Goal: Information Seeking & Learning: Compare options

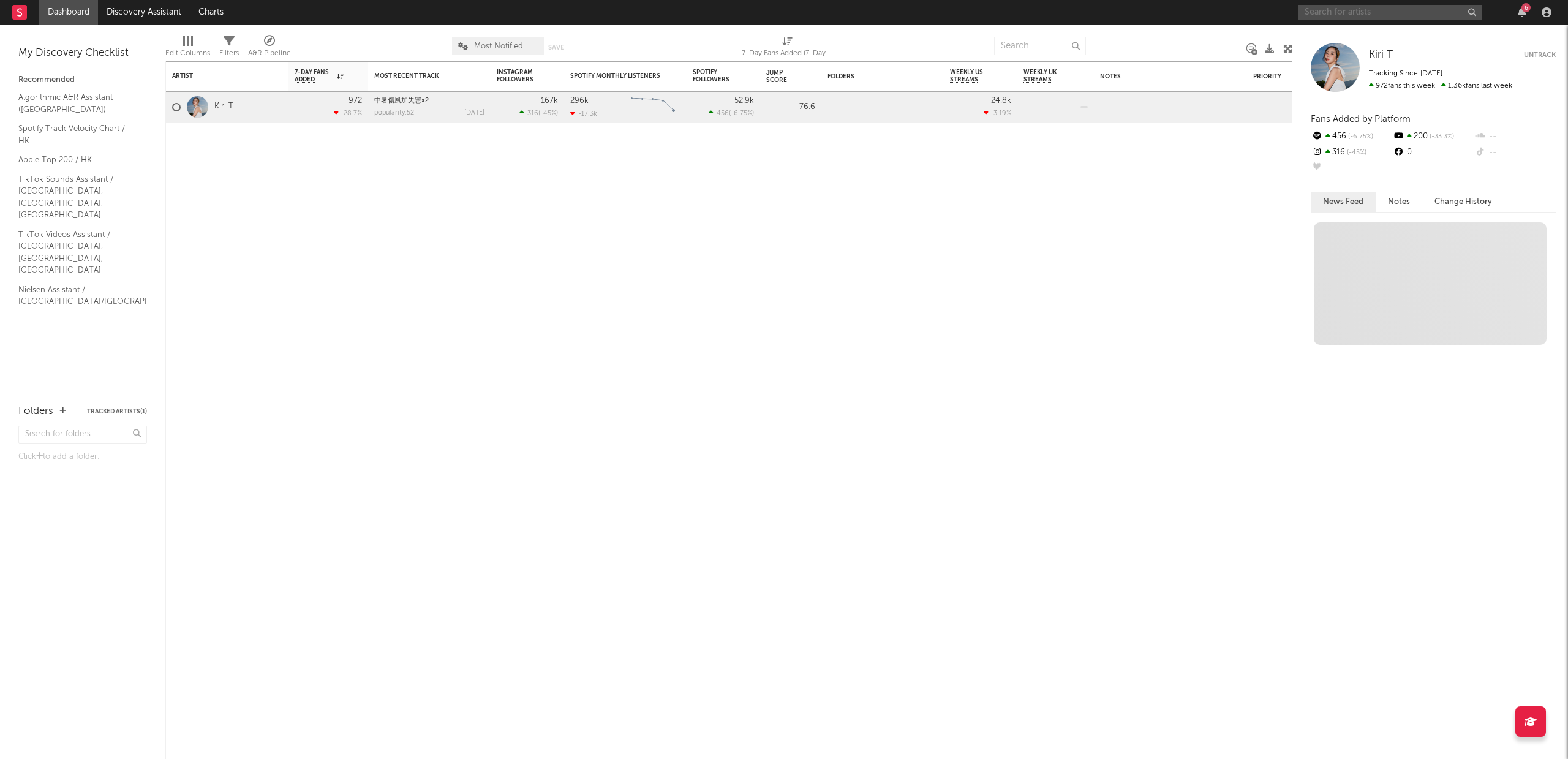
click at [1366, 13] on input "text" at bounding box center [1390, 13] width 184 height 16
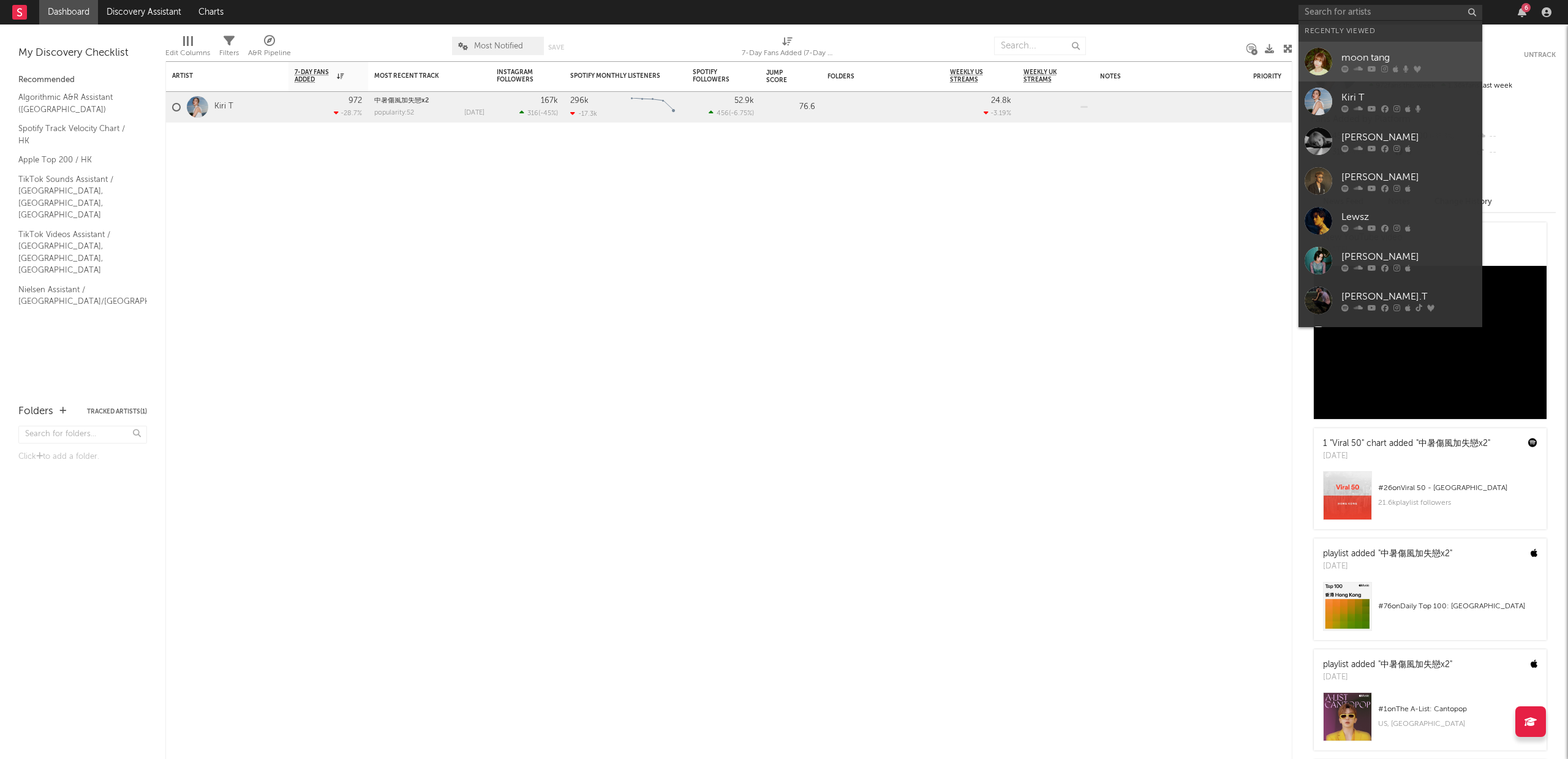
click at [1368, 48] on link "moon tang" at bounding box center [1390, 61] width 184 height 39
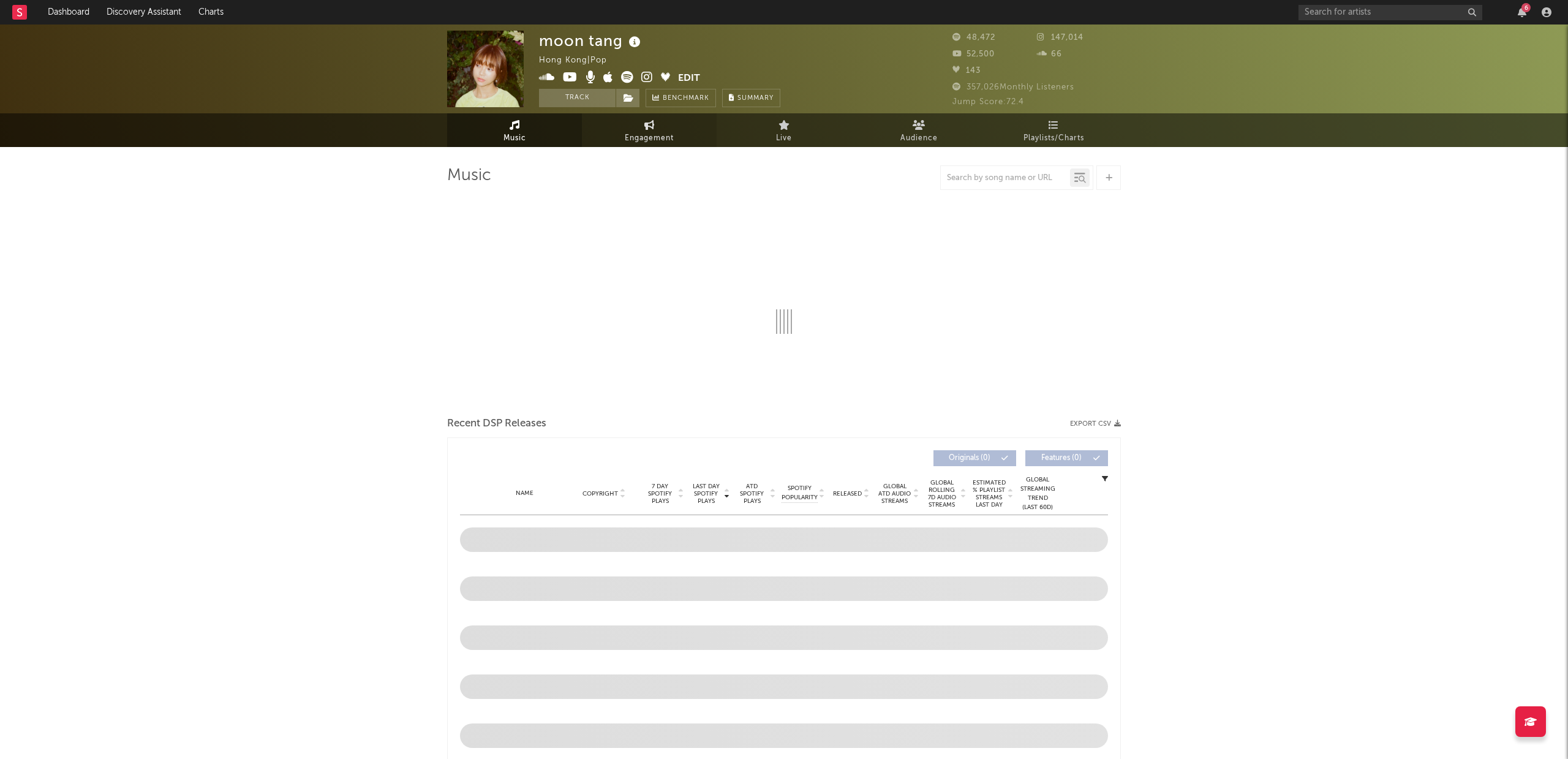
click at [664, 128] on link "Engagement" at bounding box center [649, 130] width 135 height 33
select select "1w"
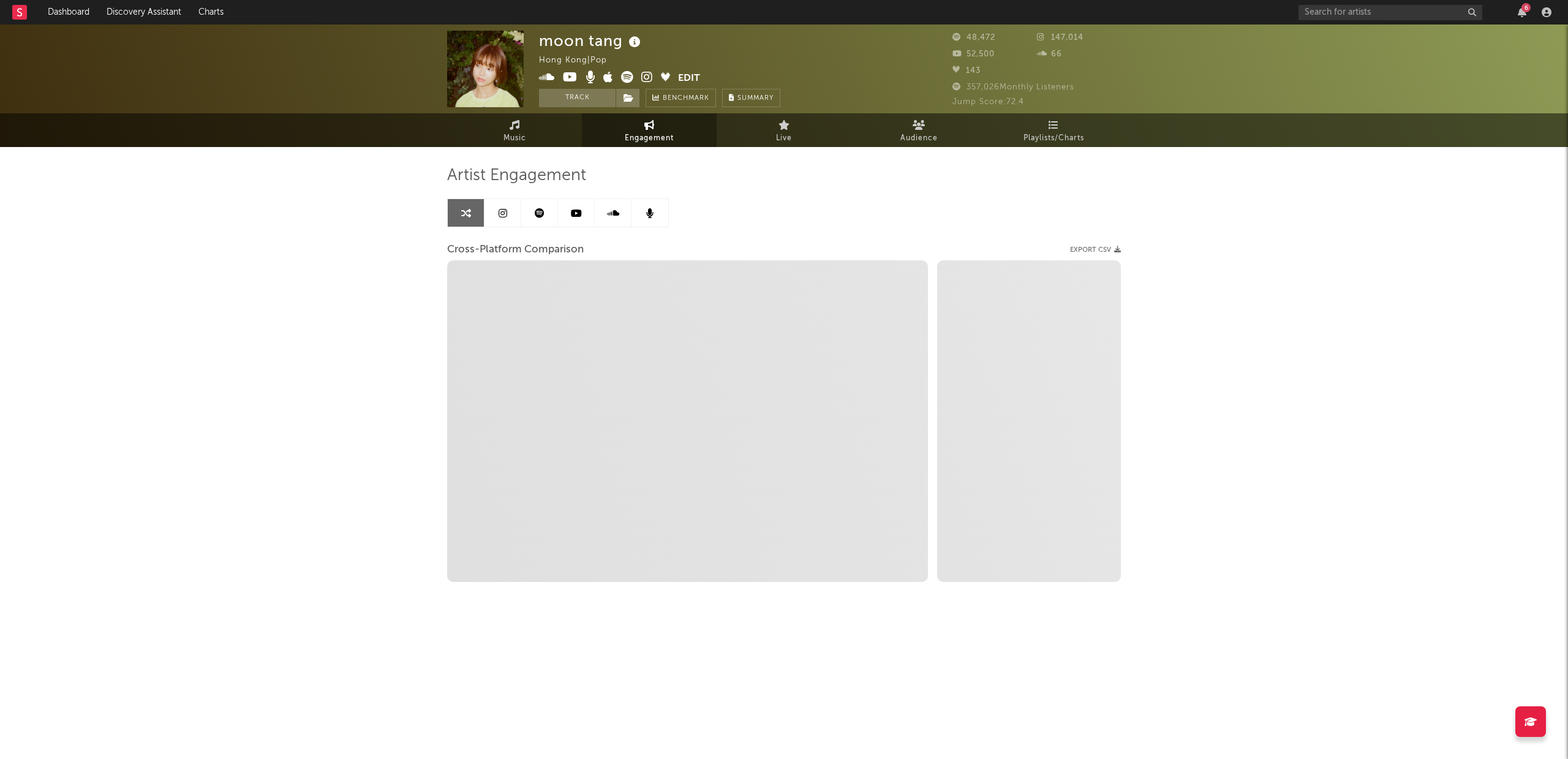
click at [494, 214] on link at bounding box center [502, 213] width 36 height 28
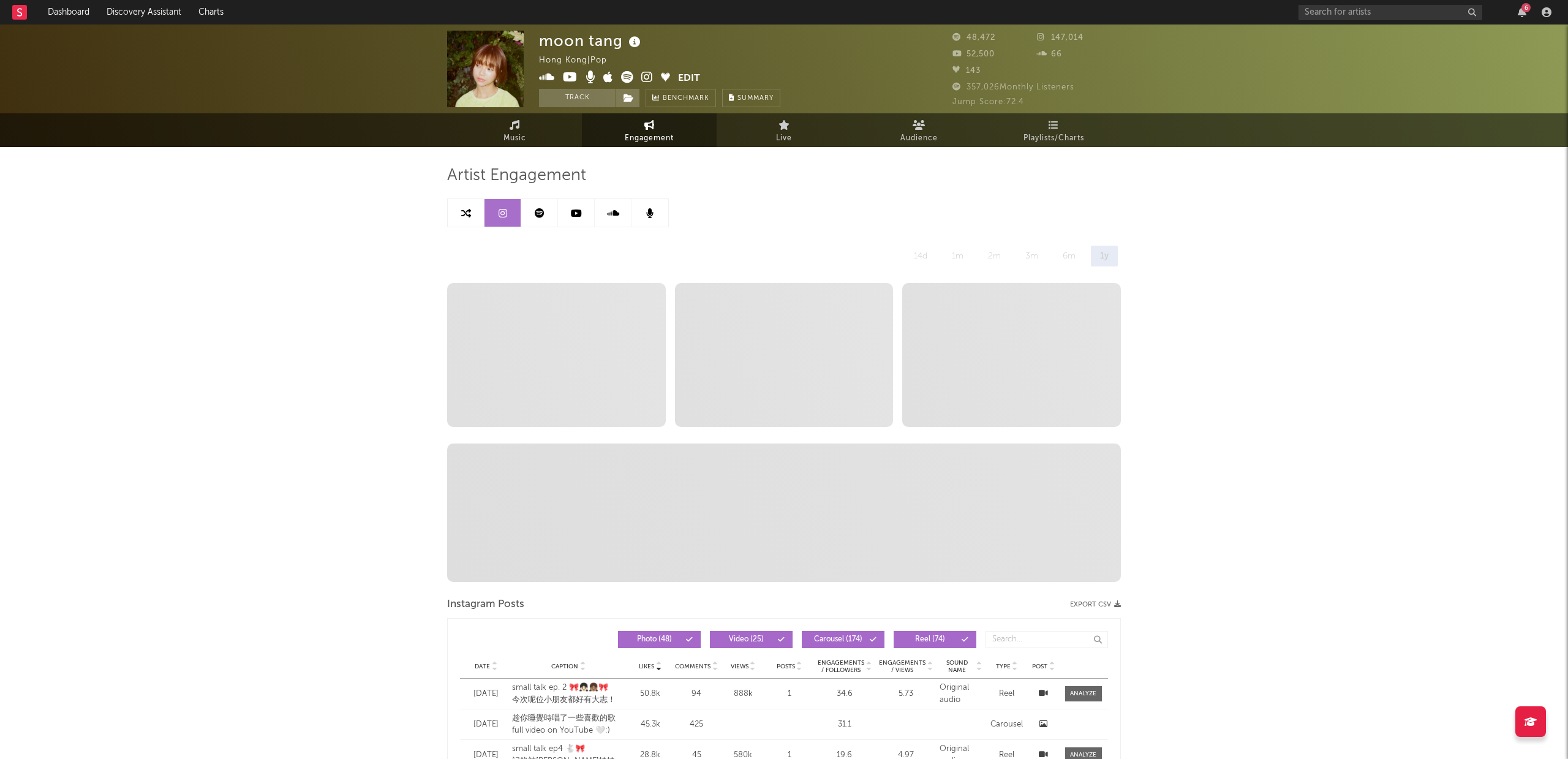
select select "6m"
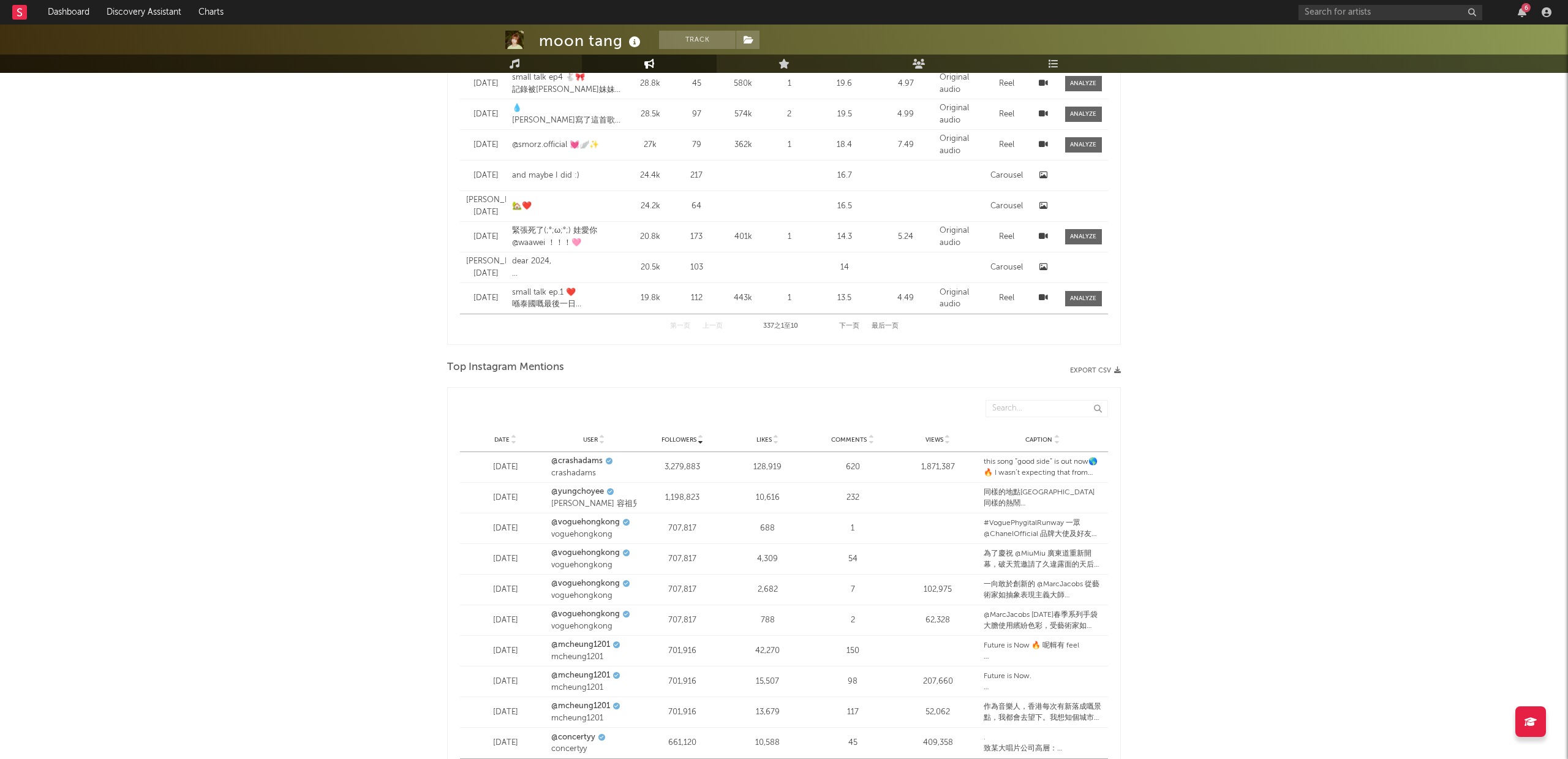
scroll to position [1567, 0]
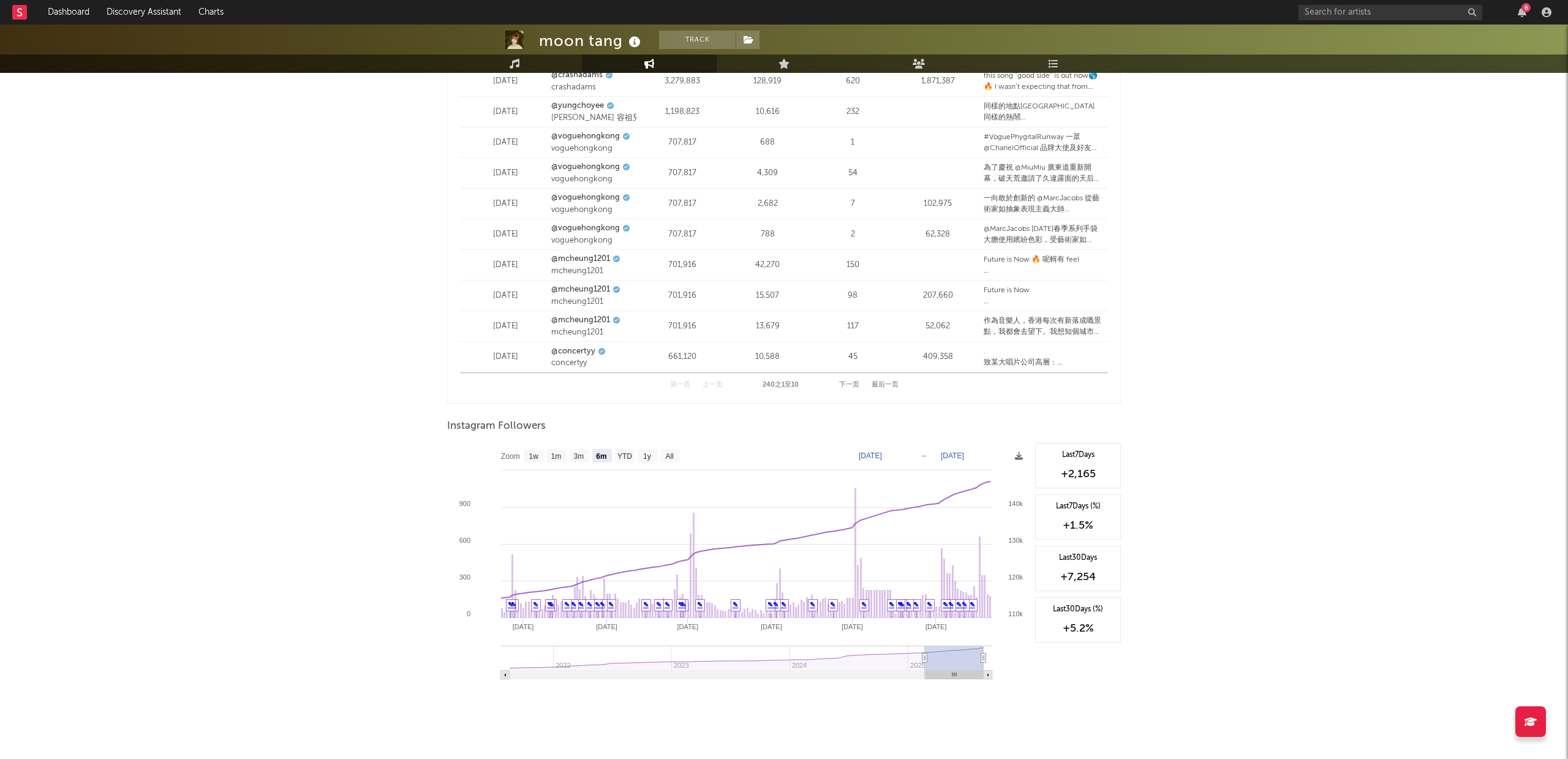
type input "2024-11-08"
type input "2025-05-08"
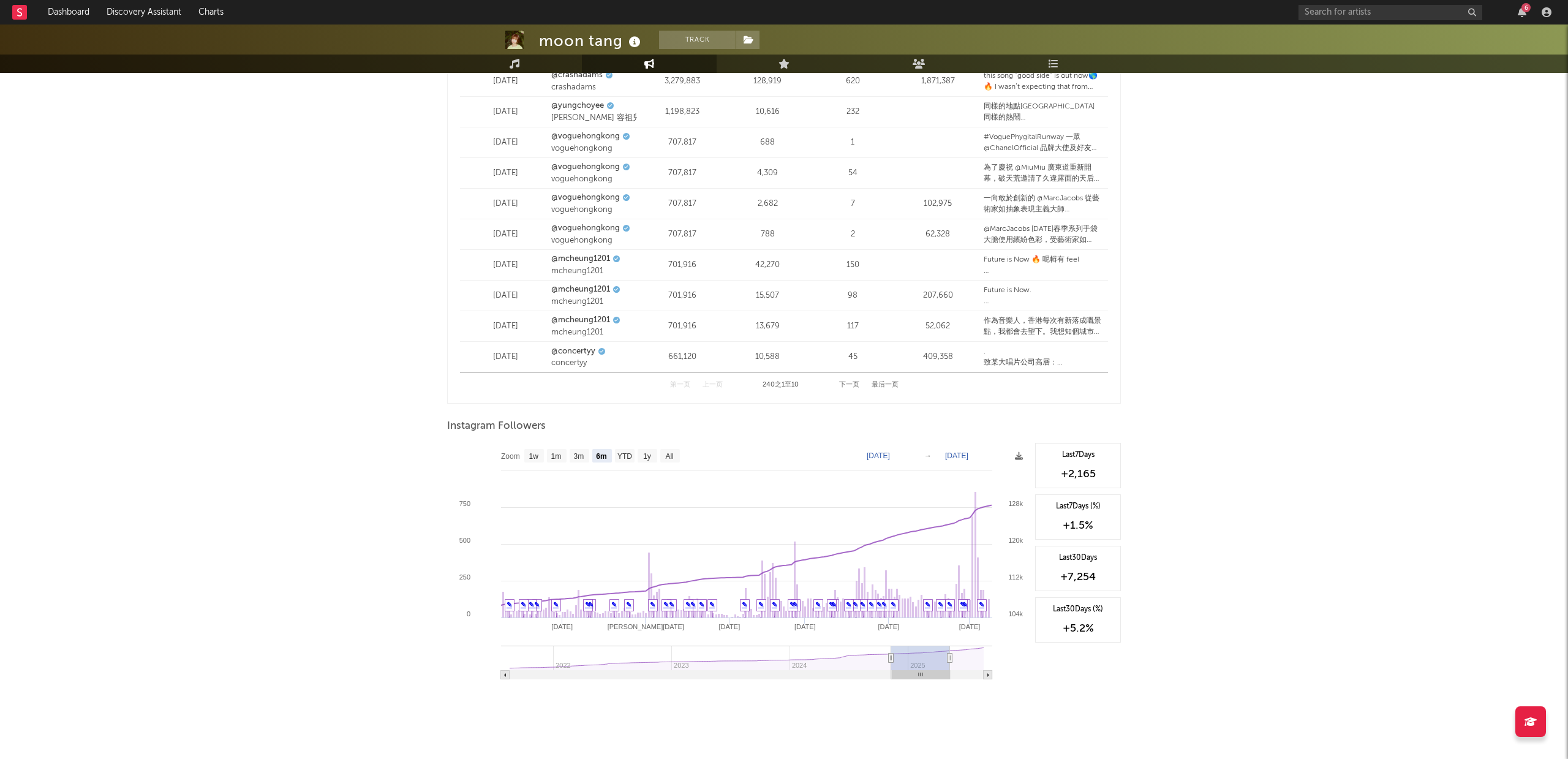
drag, startPoint x: 920, startPoint y: 643, endPoint x: 935, endPoint y: 644, distance: 15.0
click at [935, 646] on g at bounding box center [746, 663] width 491 height 33
type input "2024-11-12"
type input "2025-05-12"
type input "2024-12-07"
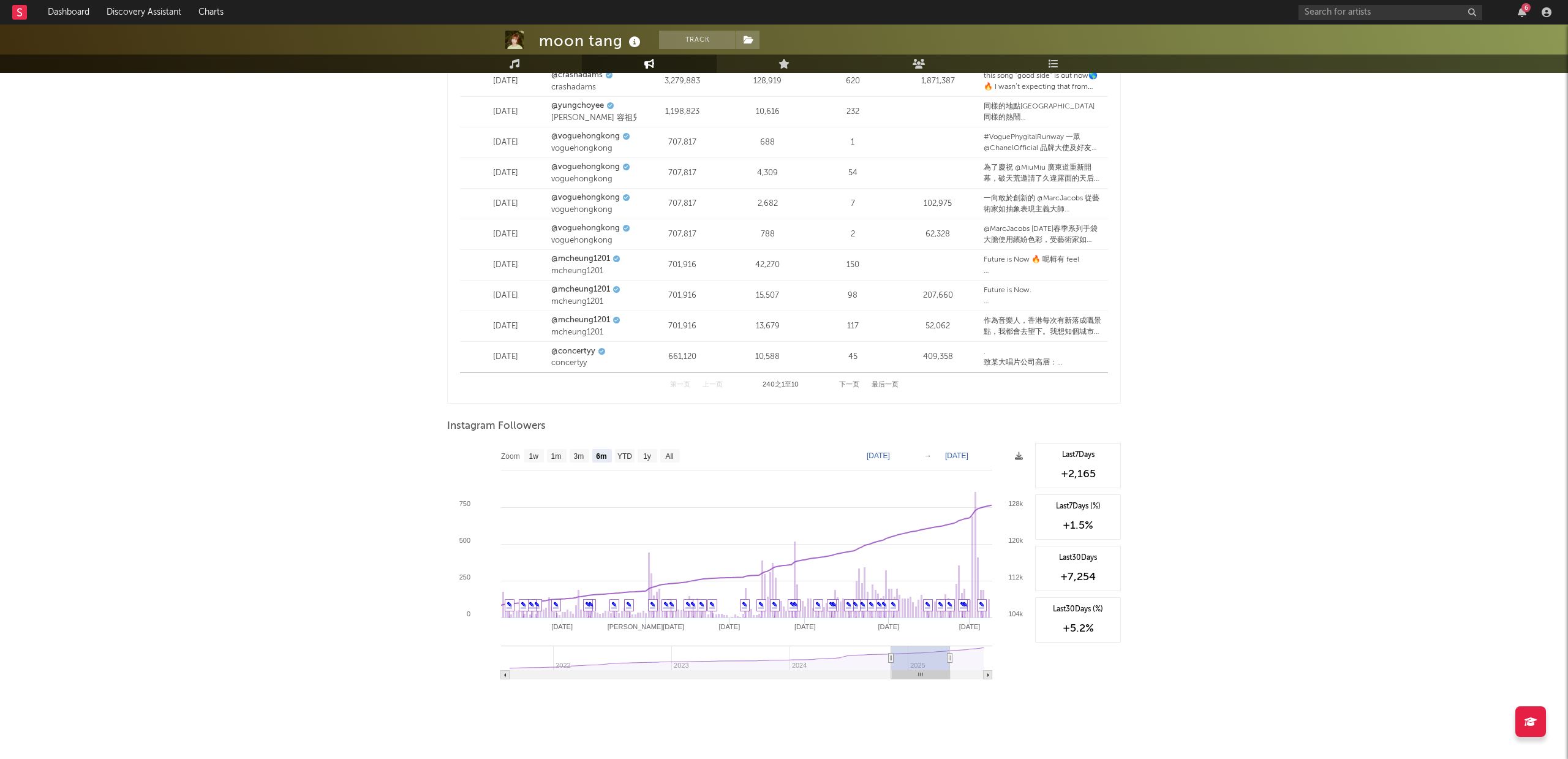
type input "2025-06-06"
type input "2025-01-06"
type input "2025-07-06"
type input "2025-01-19"
type input "2025-07-19"
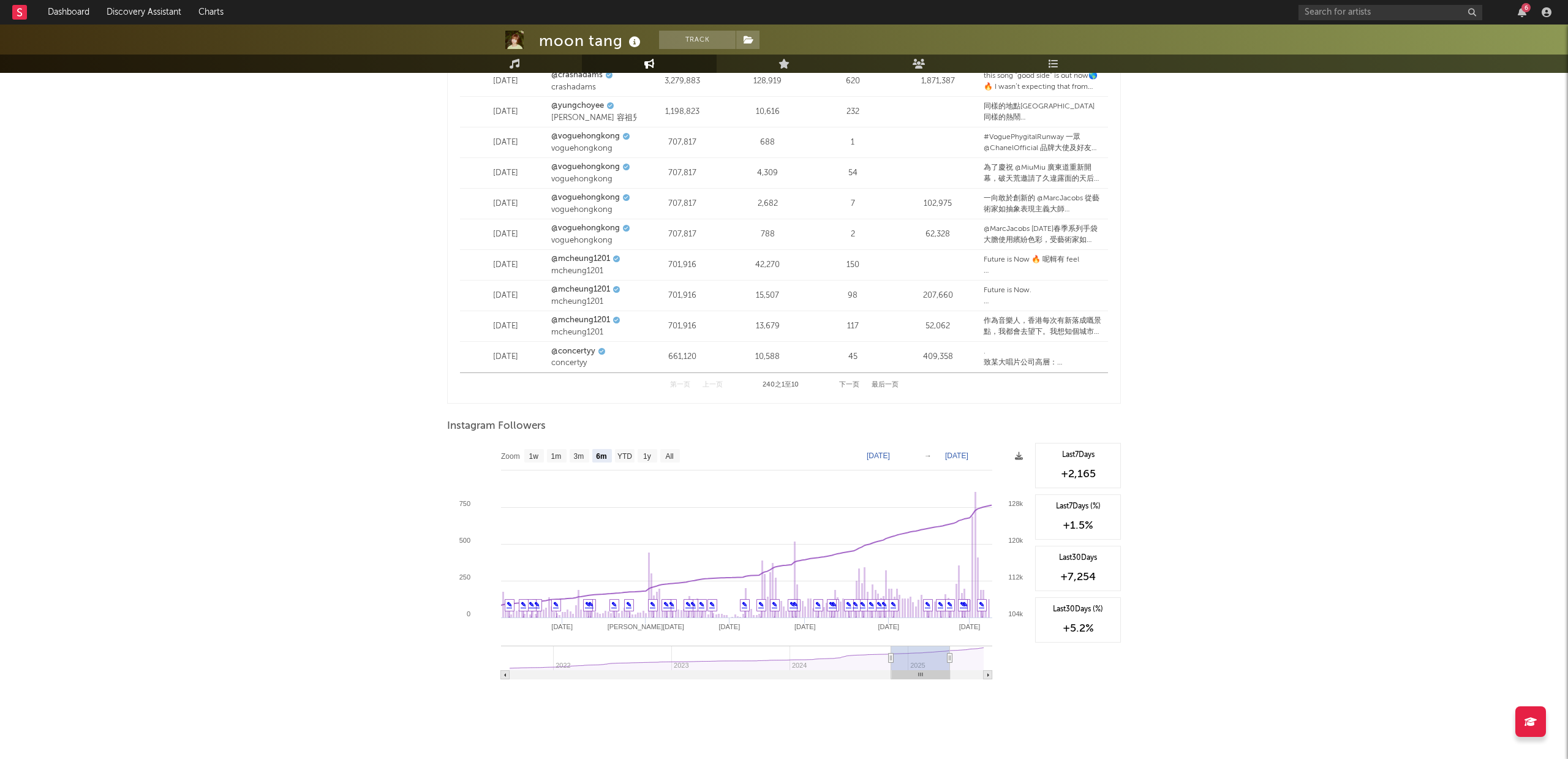
type input "2025-01-25"
type input "2025-07-25"
type input "2025-02-07"
type input "2025-08-07"
type input "2025-02-21"
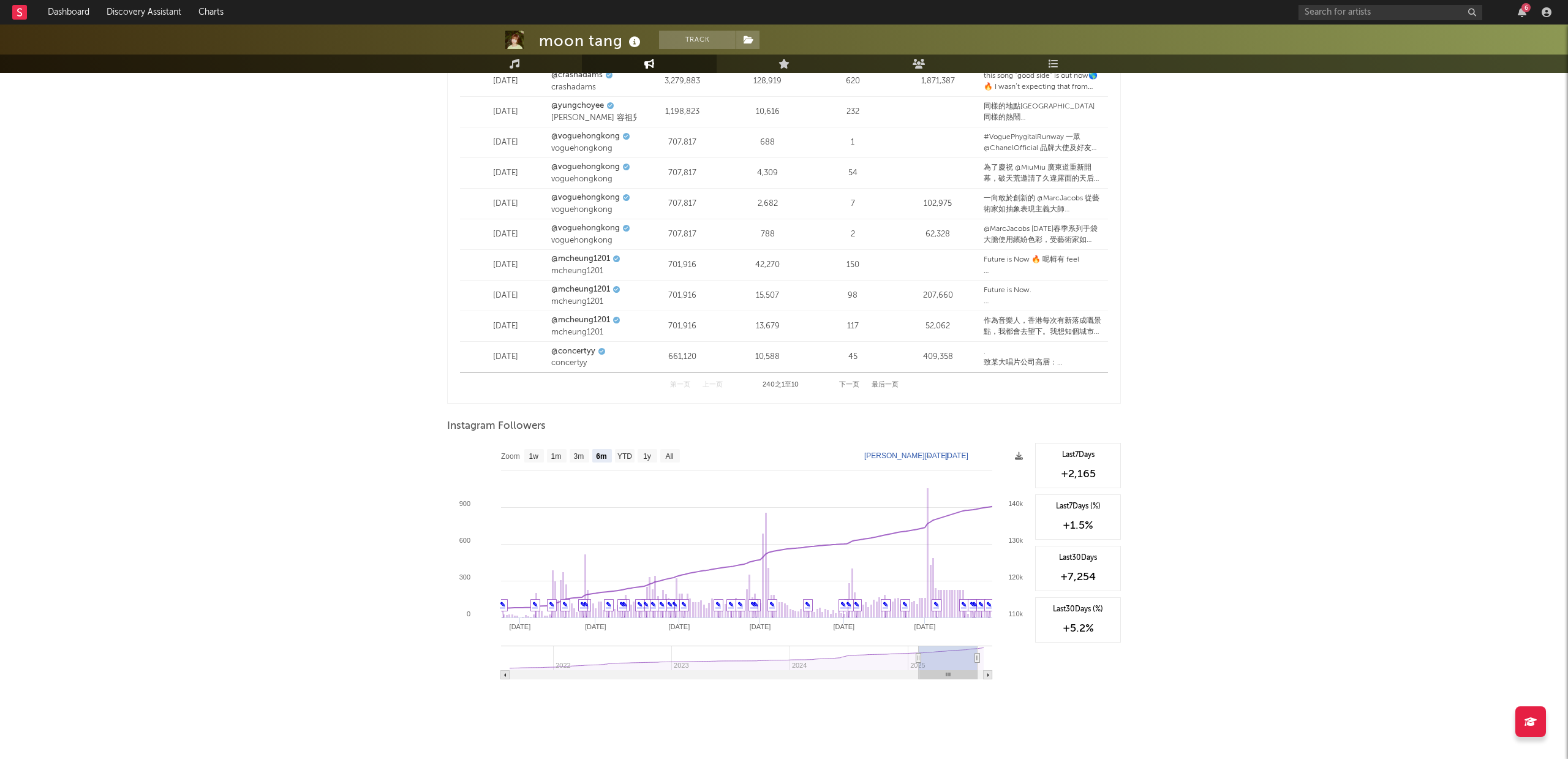
type input "2025-08-21"
drag, startPoint x: 915, startPoint y: 646, endPoint x: 967, endPoint y: 646, distance: 52.0
click at [967, 646] on rect at bounding box center [955, 658] width 59 height 25
type input "2025-05-16"
select select "3m"
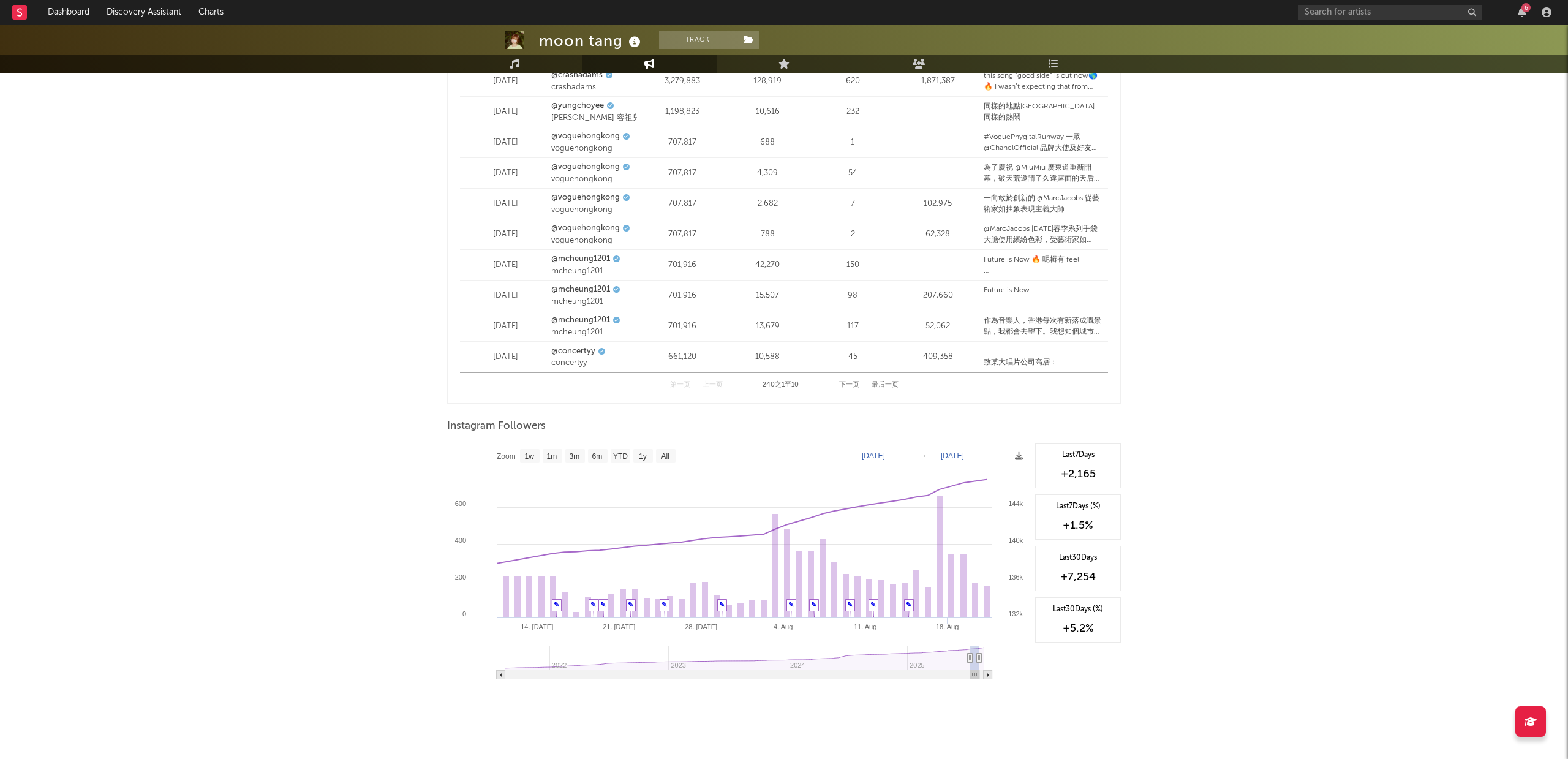
type input "2025-07-16"
drag, startPoint x: 925, startPoint y: 645, endPoint x: 972, endPoint y: 646, distance: 47.0
click at [972, 654] on icon at bounding box center [972, 658] width 5 height 9
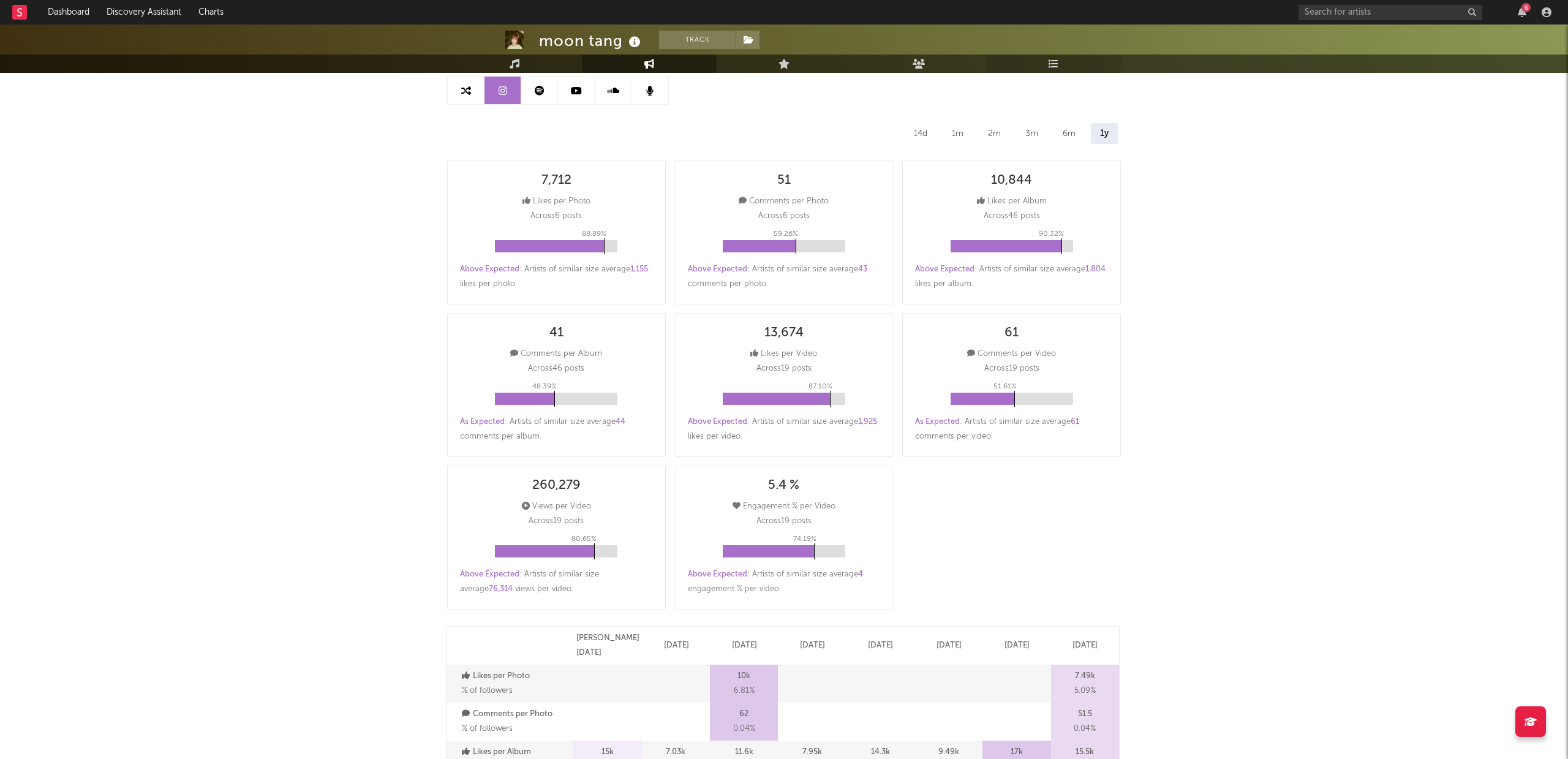
scroll to position [0, 0]
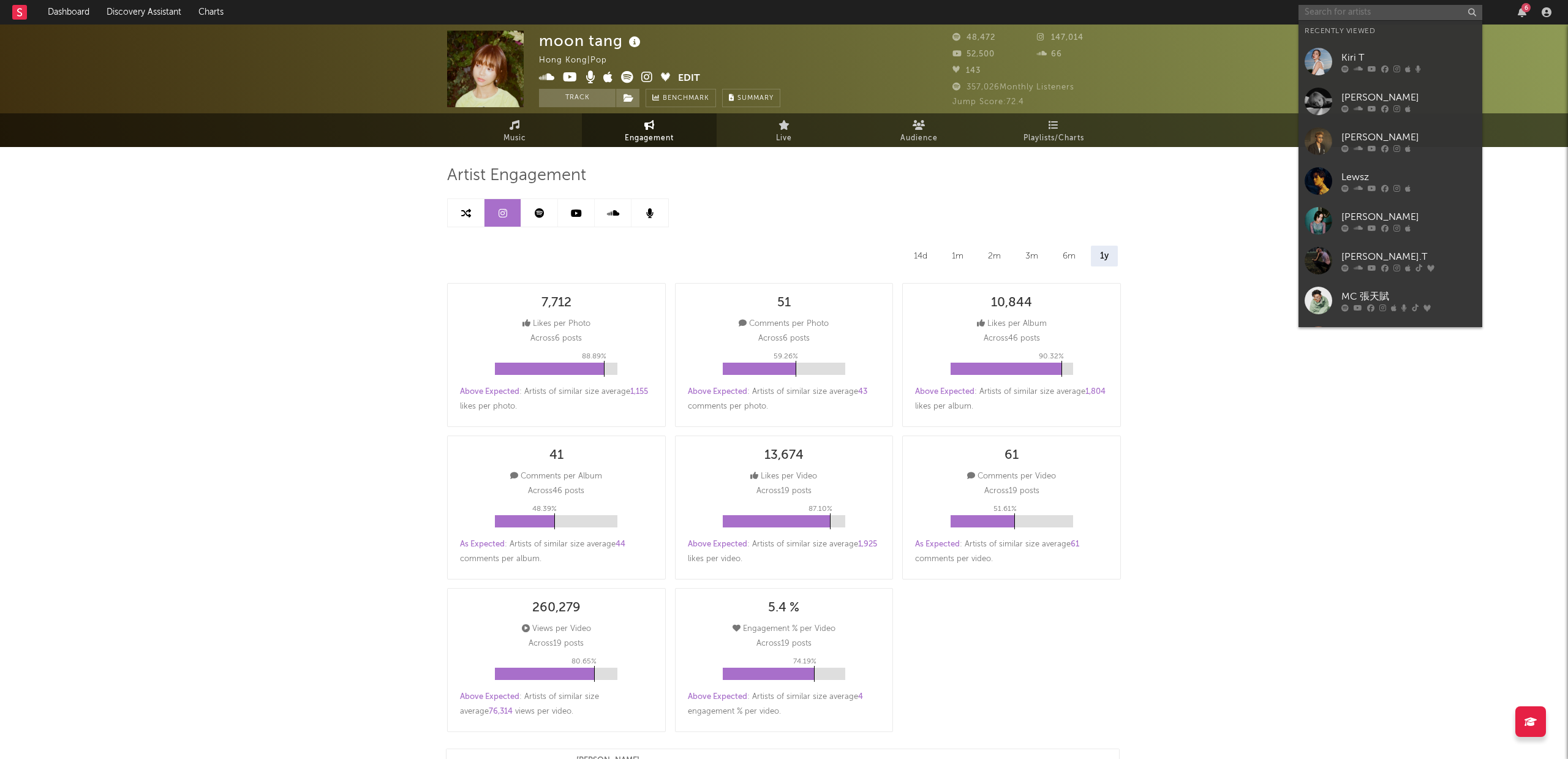
click at [1341, 11] on input "text" at bounding box center [1390, 13] width 184 height 16
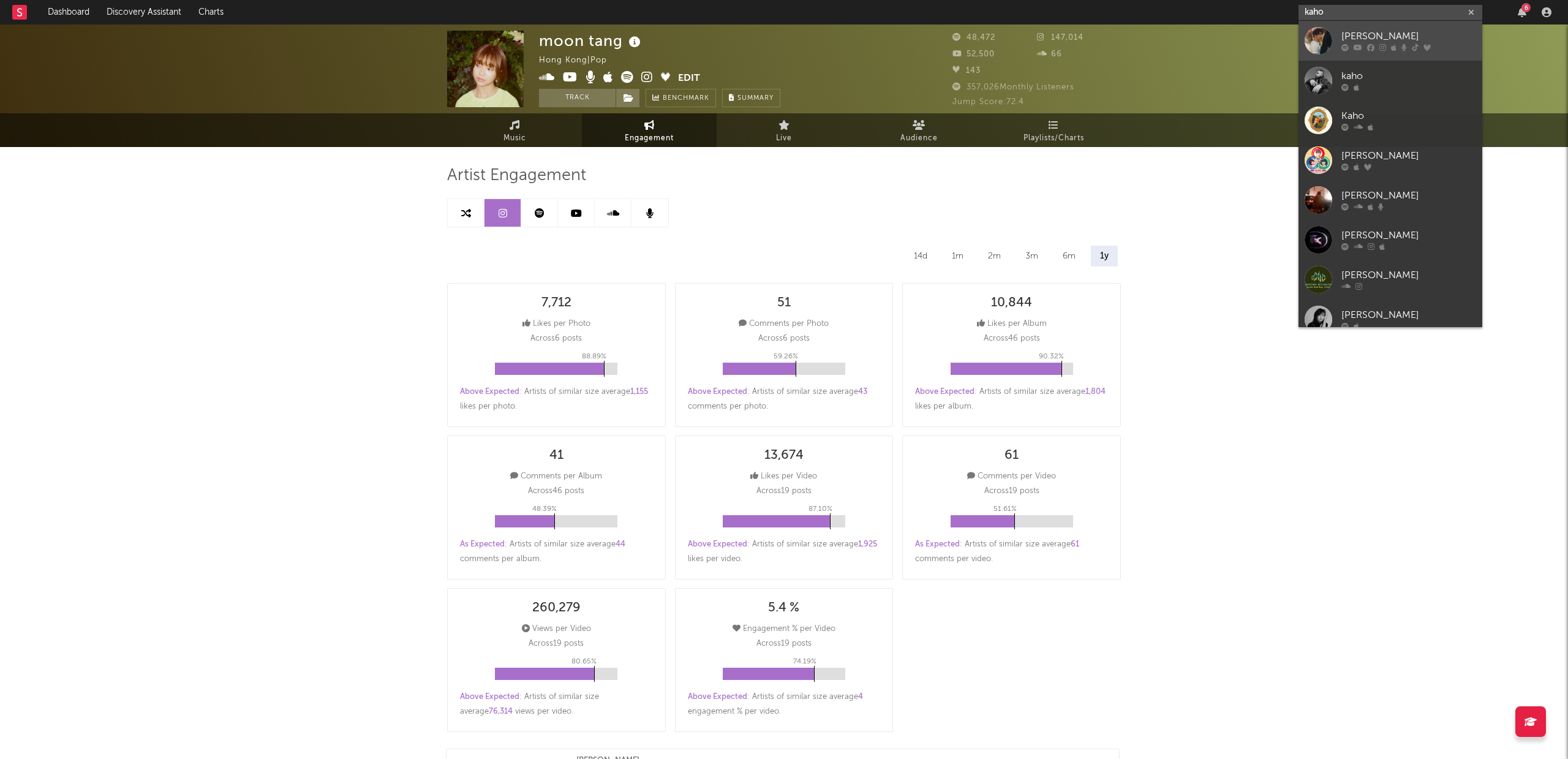
type input "kaho"
click at [1374, 38] on div "Kaho Hung" at bounding box center [1409, 36] width 135 height 15
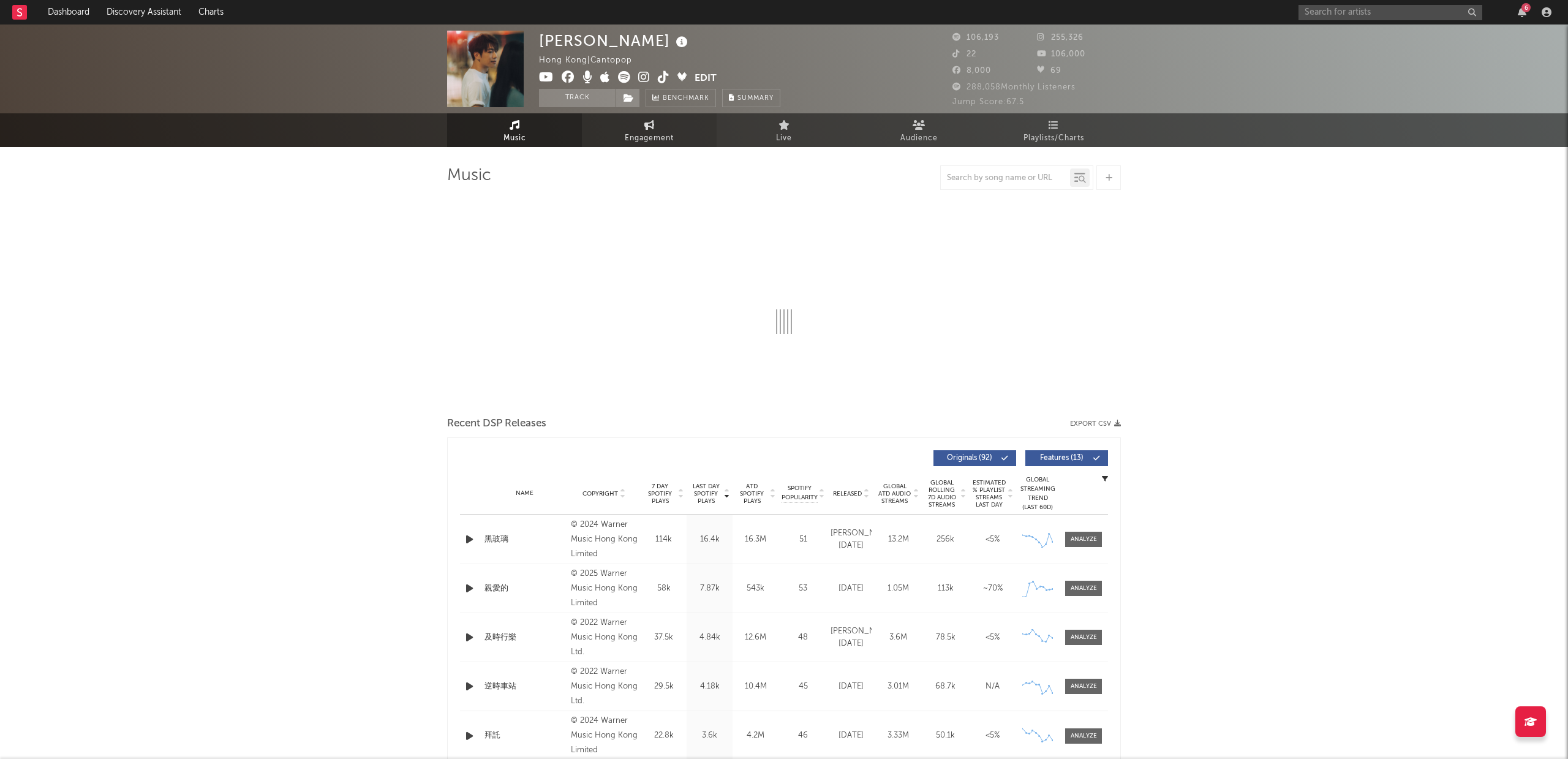
select select "6m"
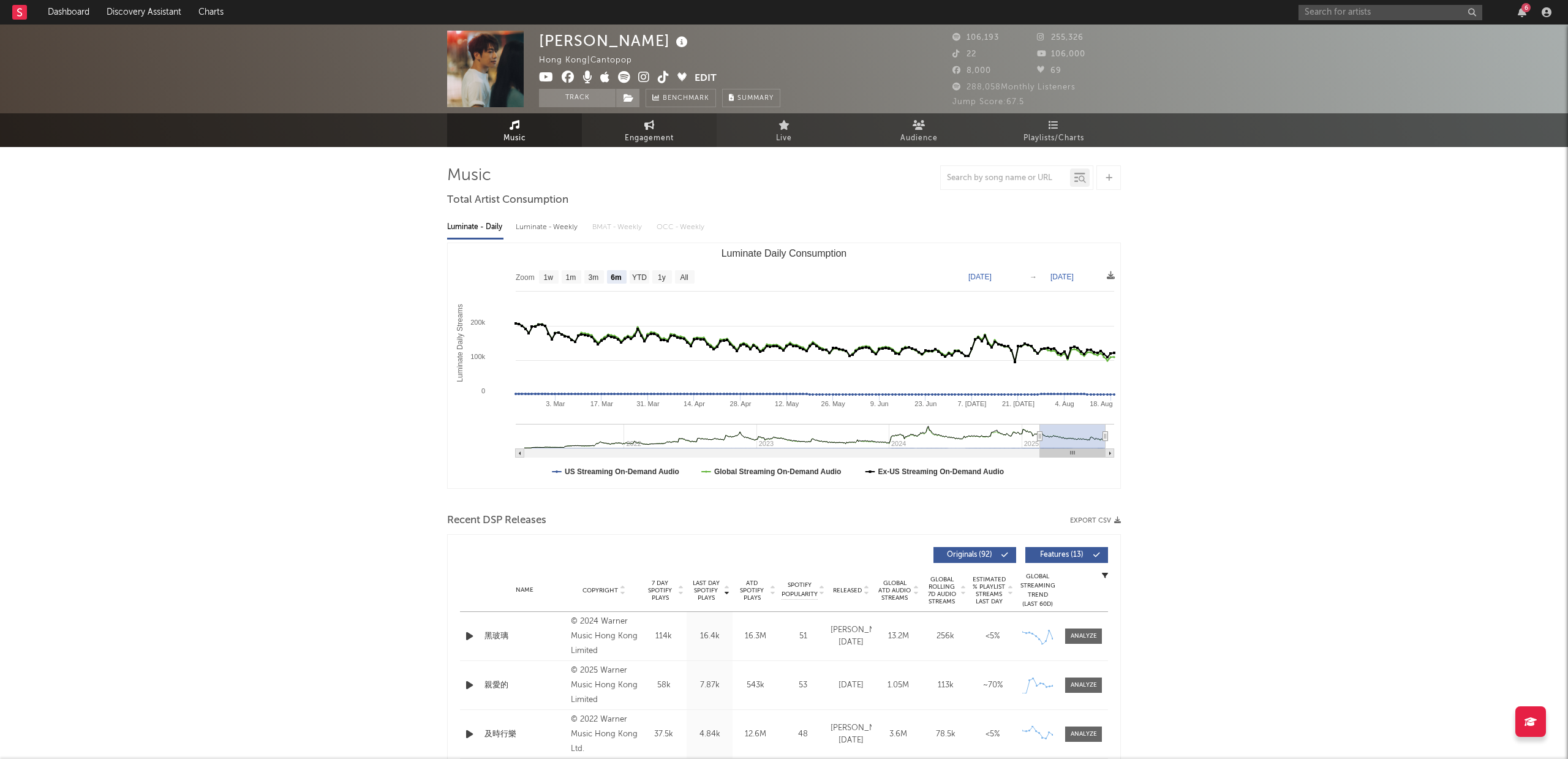
click at [650, 132] on span "Engagement" at bounding box center [650, 138] width 49 height 15
select select "1w"
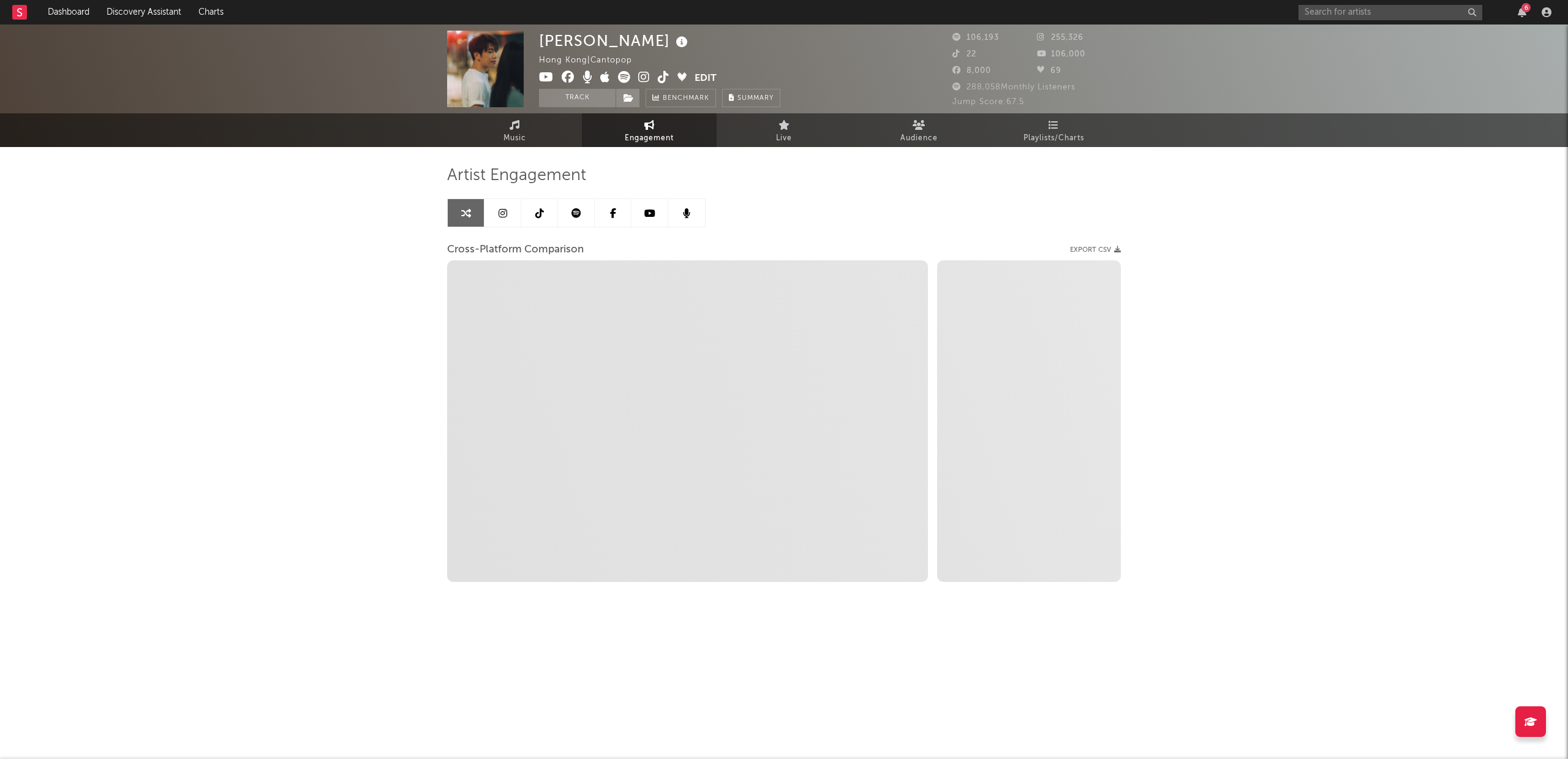
click at [496, 214] on link at bounding box center [502, 213] width 36 height 28
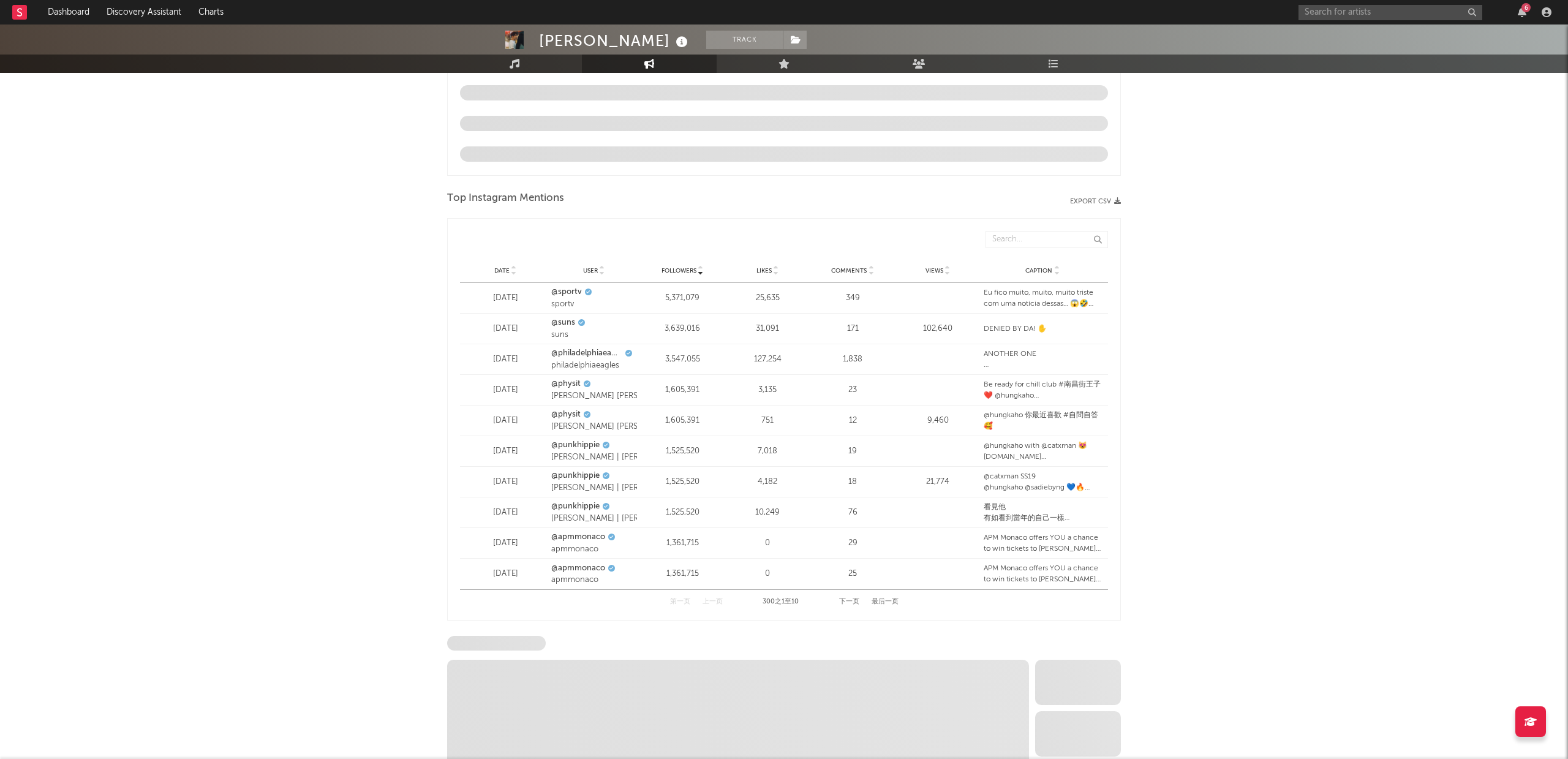
select select "6m"
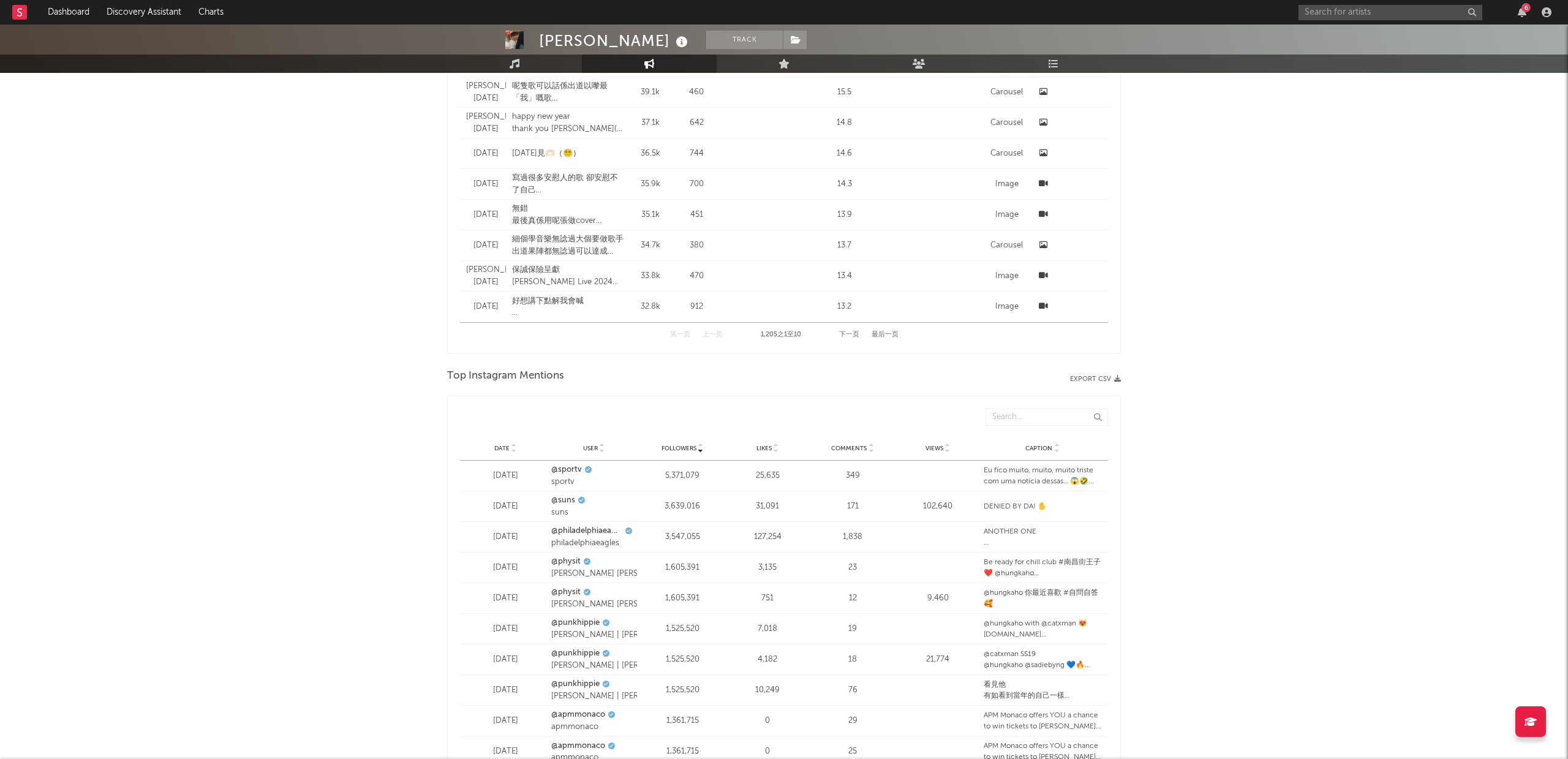
scroll to position [1567, 0]
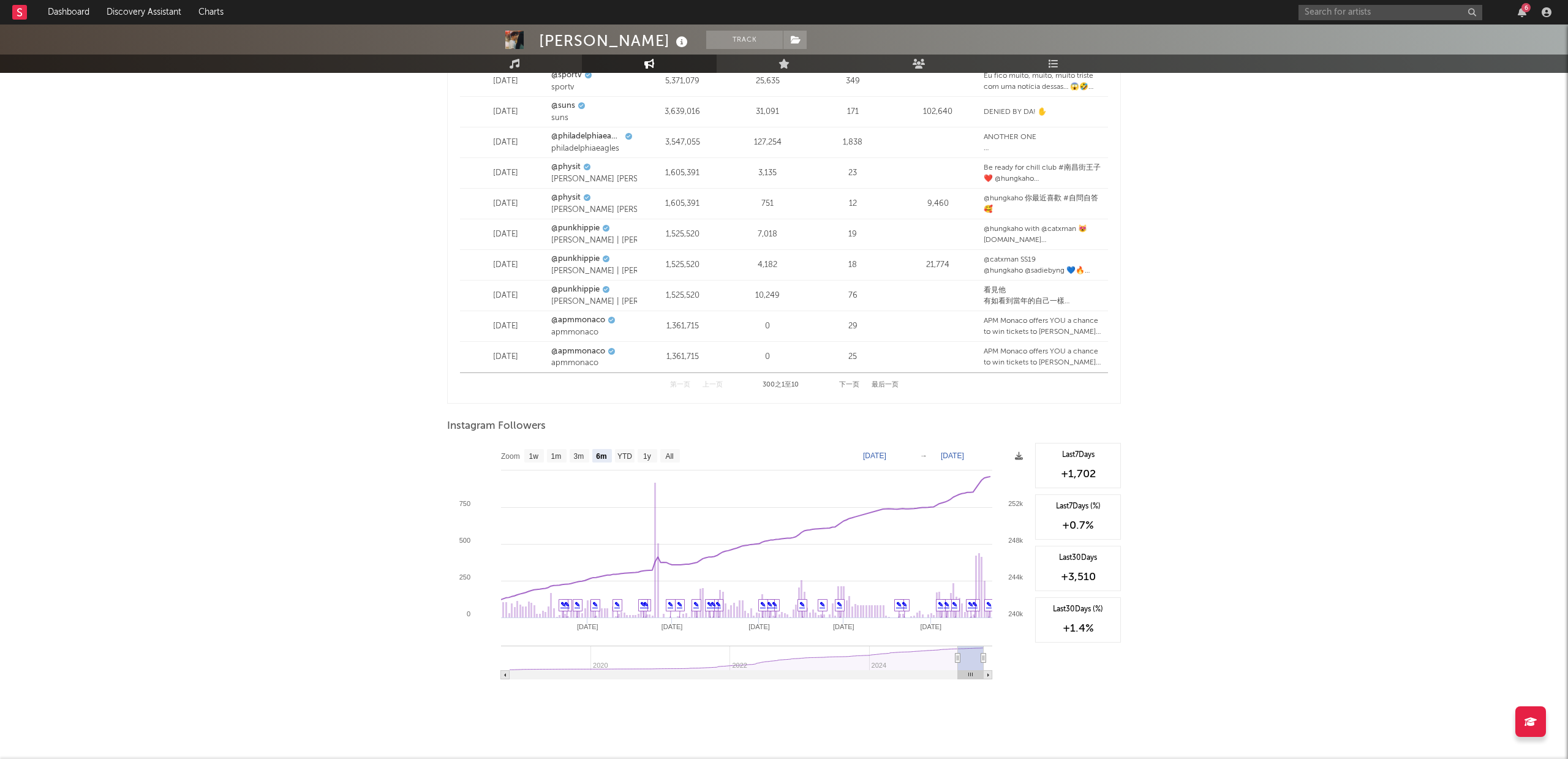
type input "2025-04-28"
select select "3m"
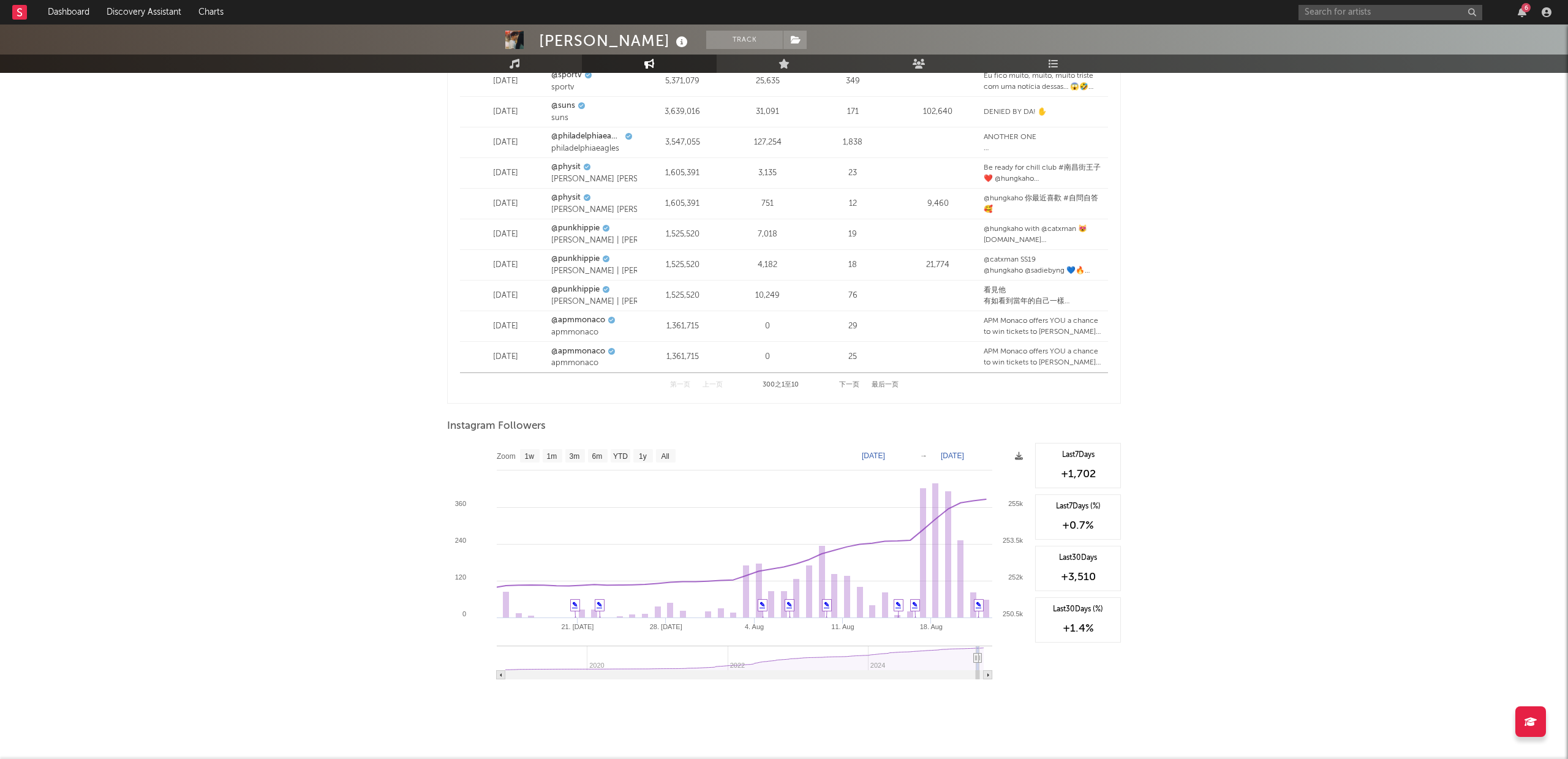
type input "2025-07-21"
select select "1m"
drag, startPoint x: 958, startPoint y: 642, endPoint x: 974, endPoint y: 644, distance: 16.1
click at [974, 654] on icon at bounding box center [974, 658] width 5 height 9
type input "2025-03-24"
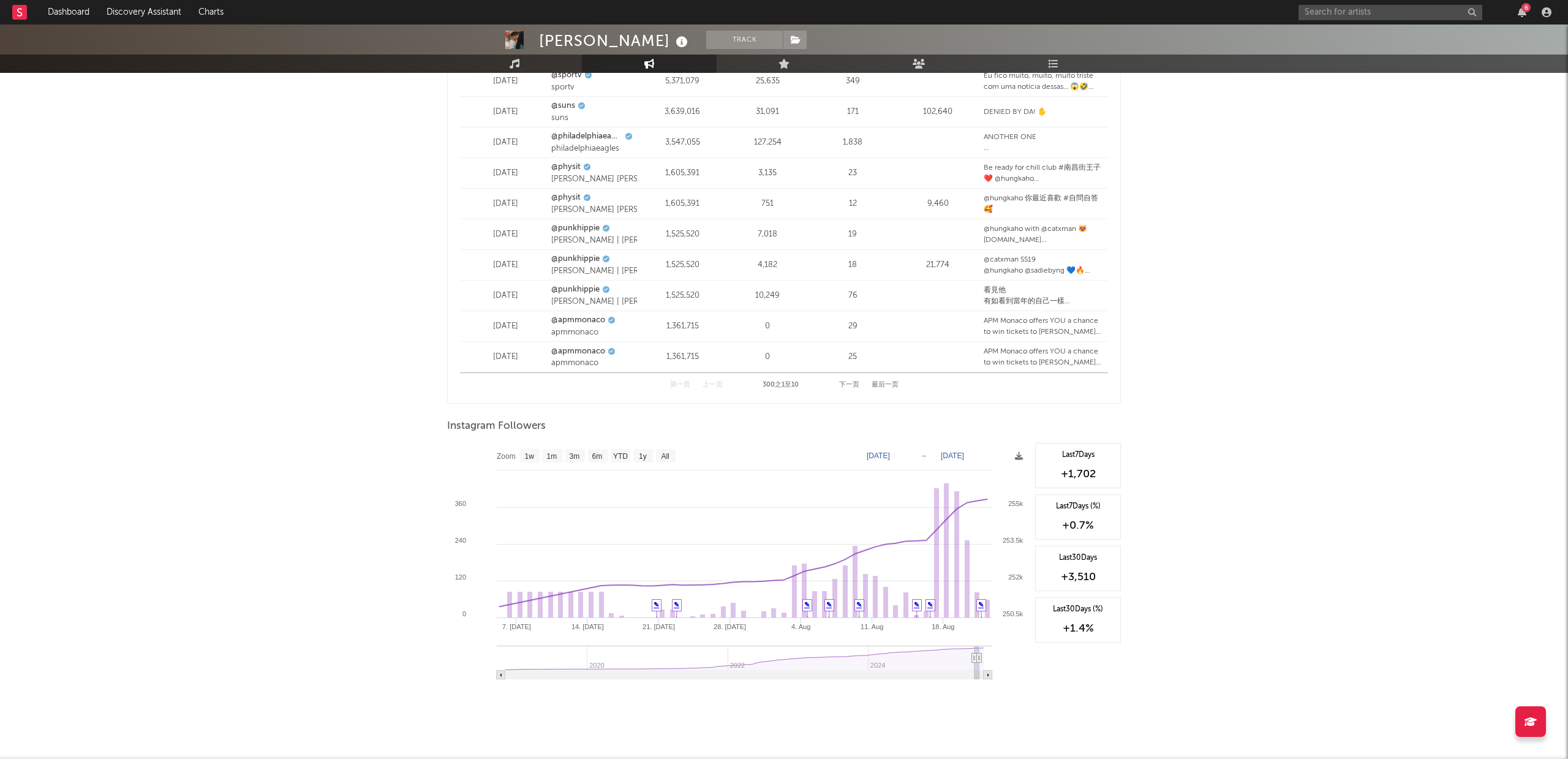
select select "6m"
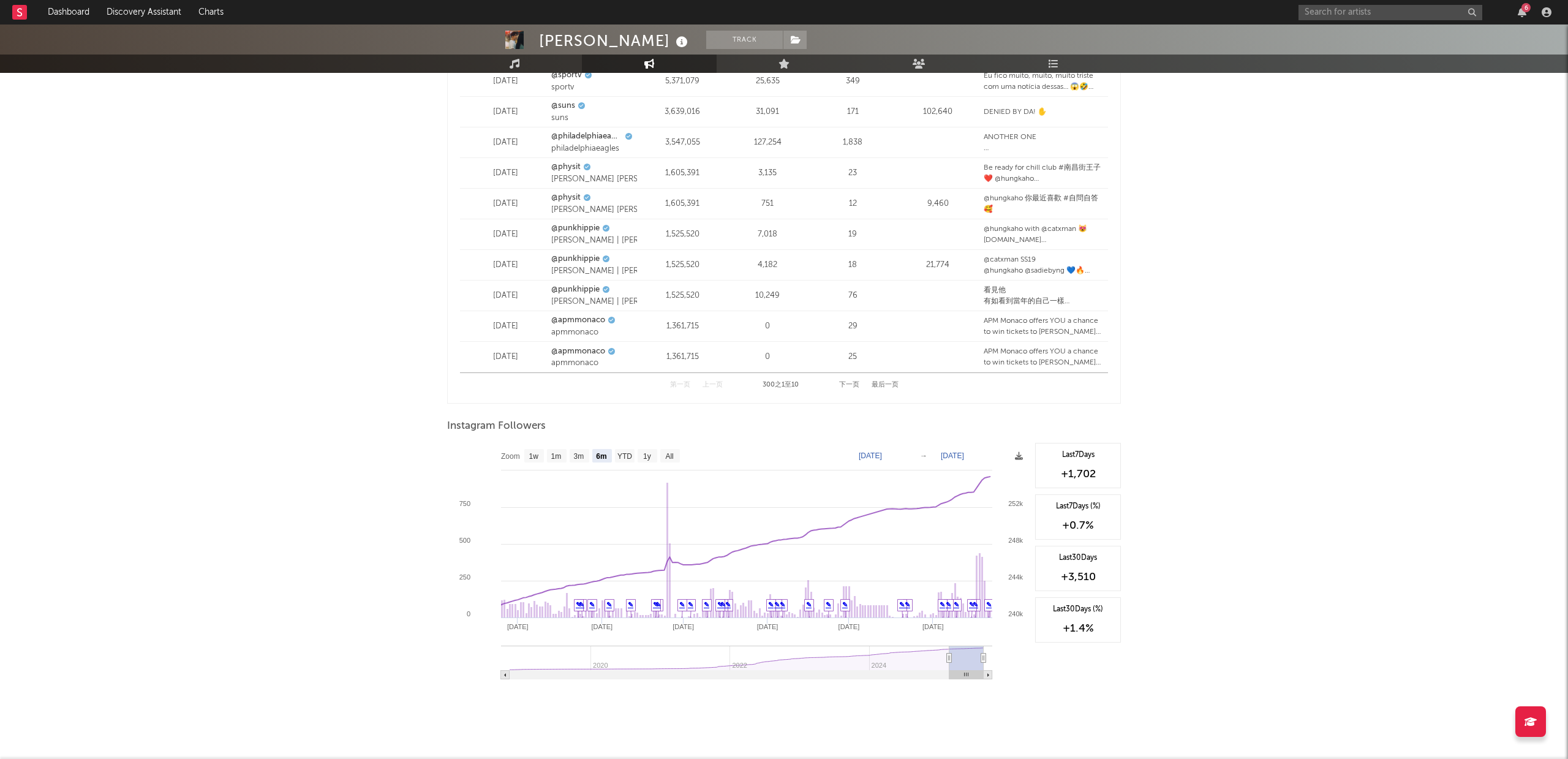
type input "2025-03-24"
drag, startPoint x: 972, startPoint y: 642, endPoint x: 955, endPoint y: 644, distance: 17.1
click at [955, 654] on icon at bounding box center [955, 658] width 5 height 9
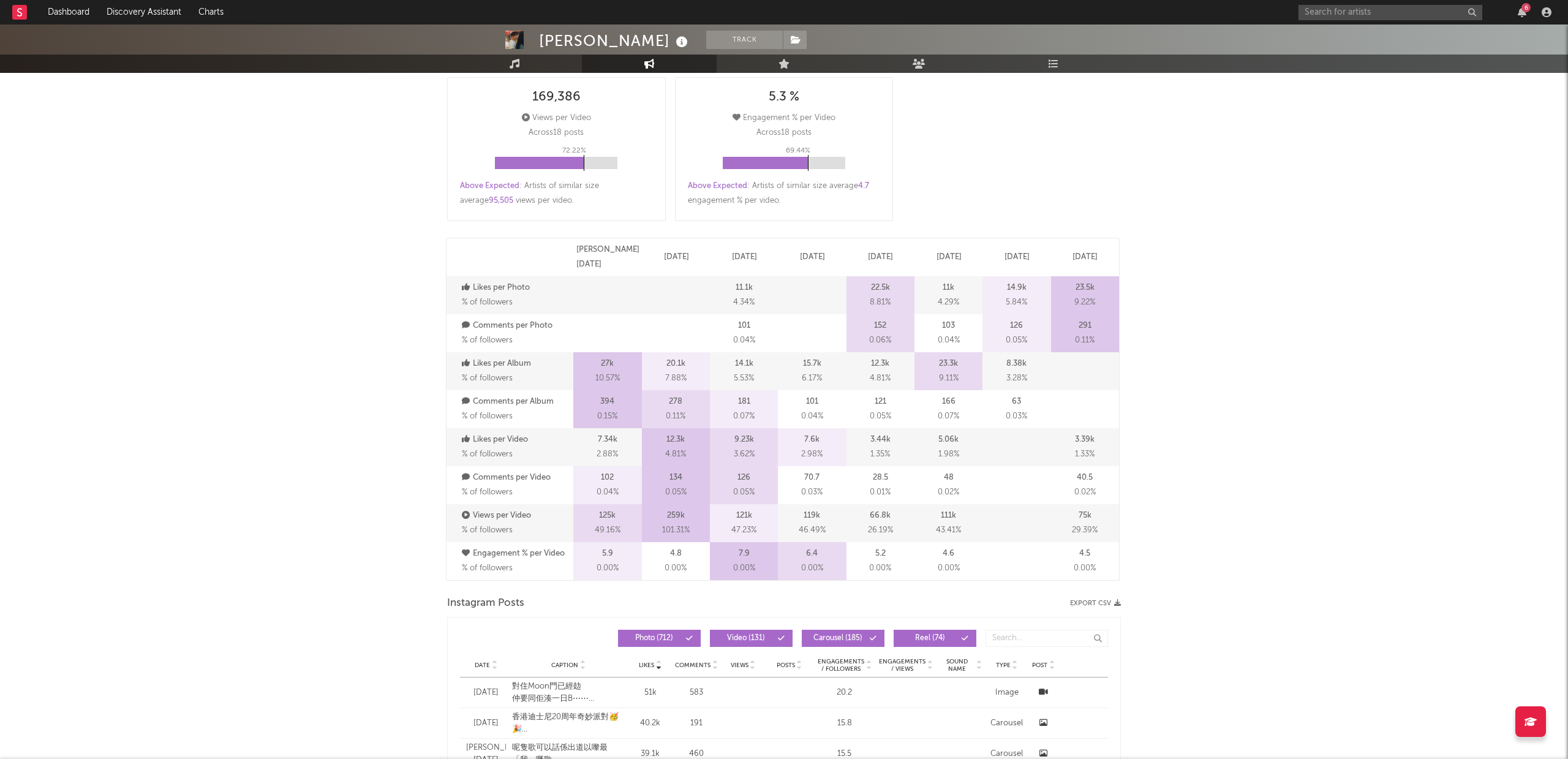
scroll to position [0, 0]
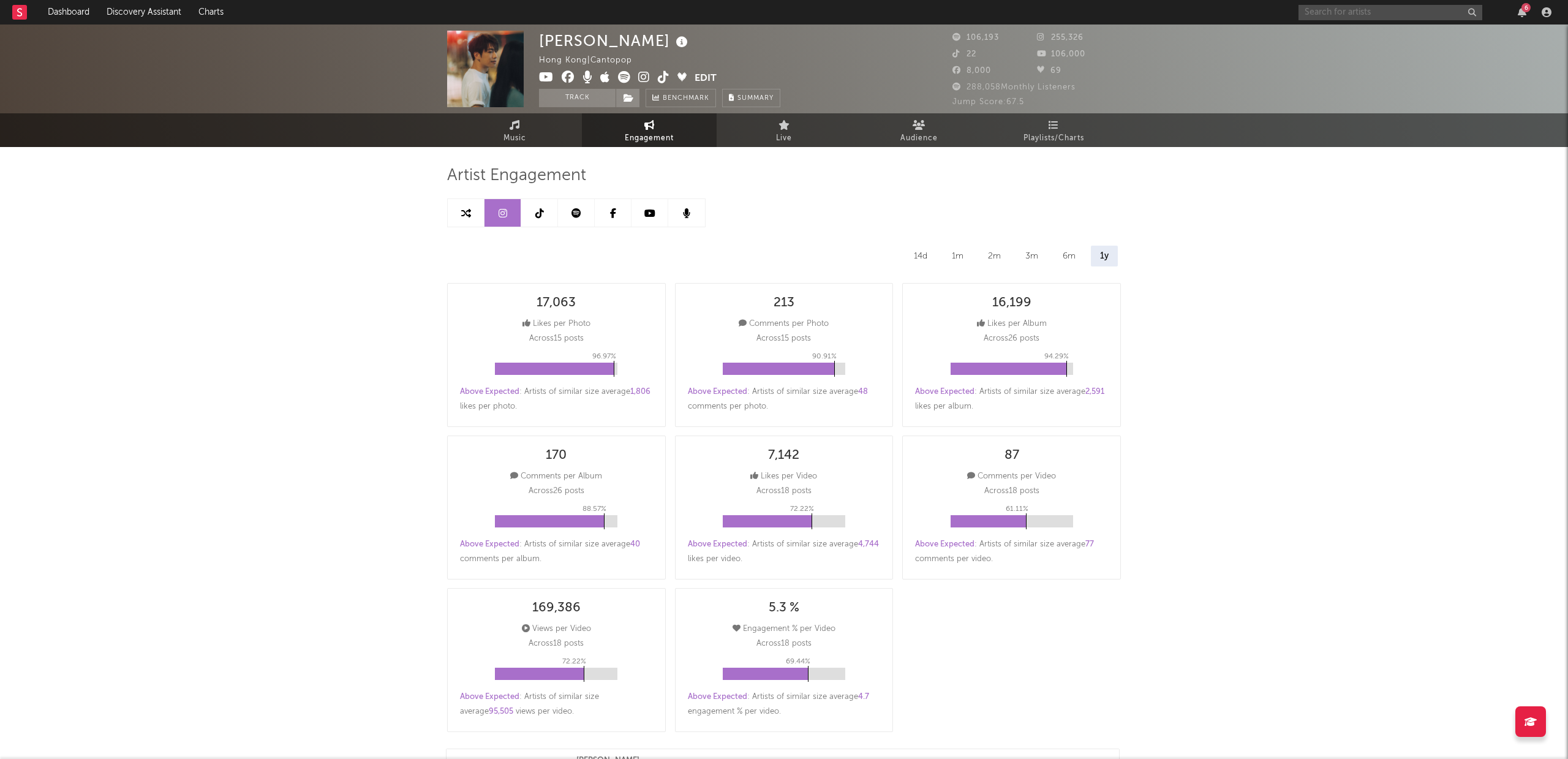
click at [1360, 9] on input "text" at bounding box center [1390, 13] width 184 height 16
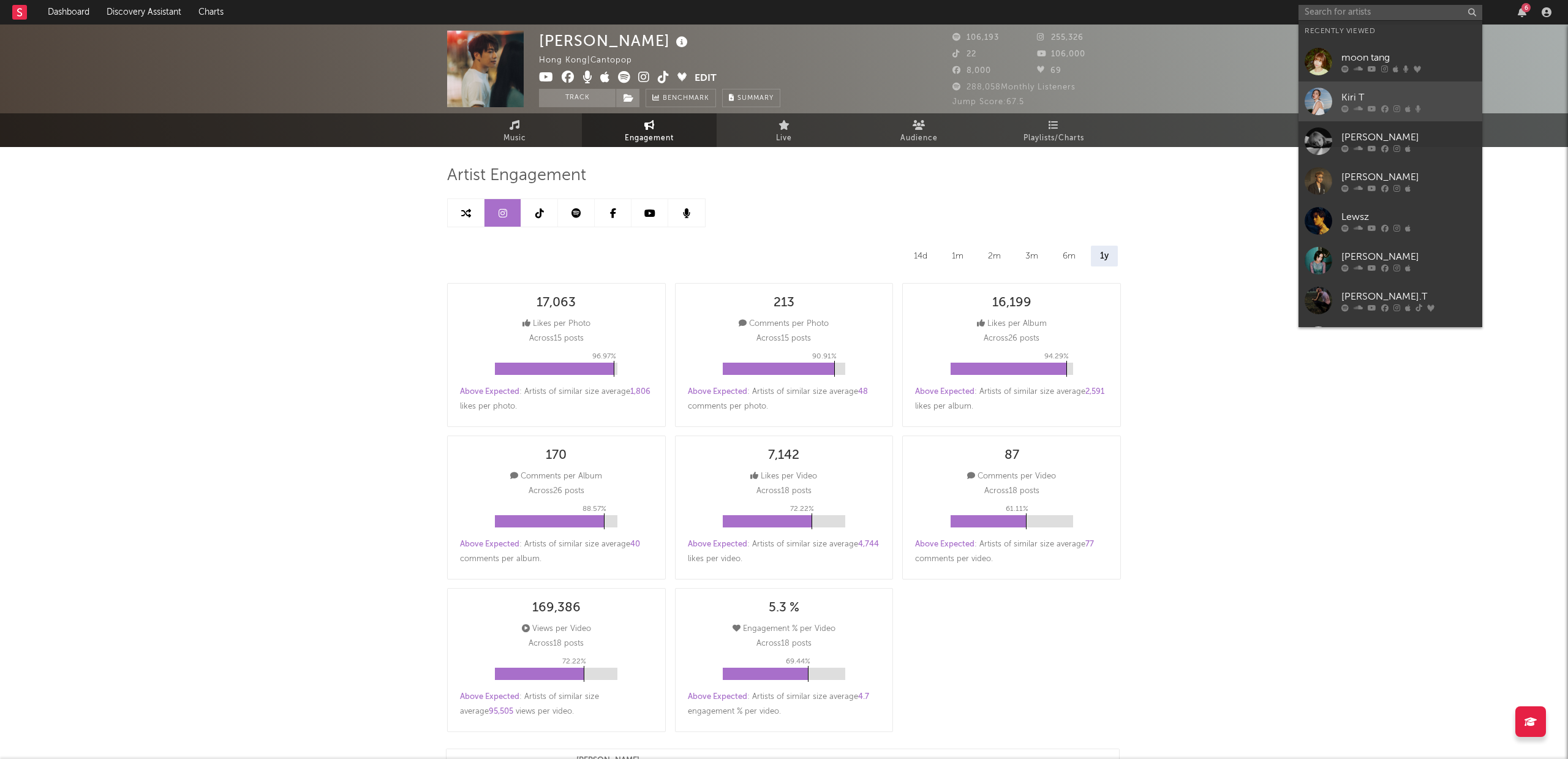
click at [1380, 96] on div "Kiri T" at bounding box center [1409, 96] width 135 height 15
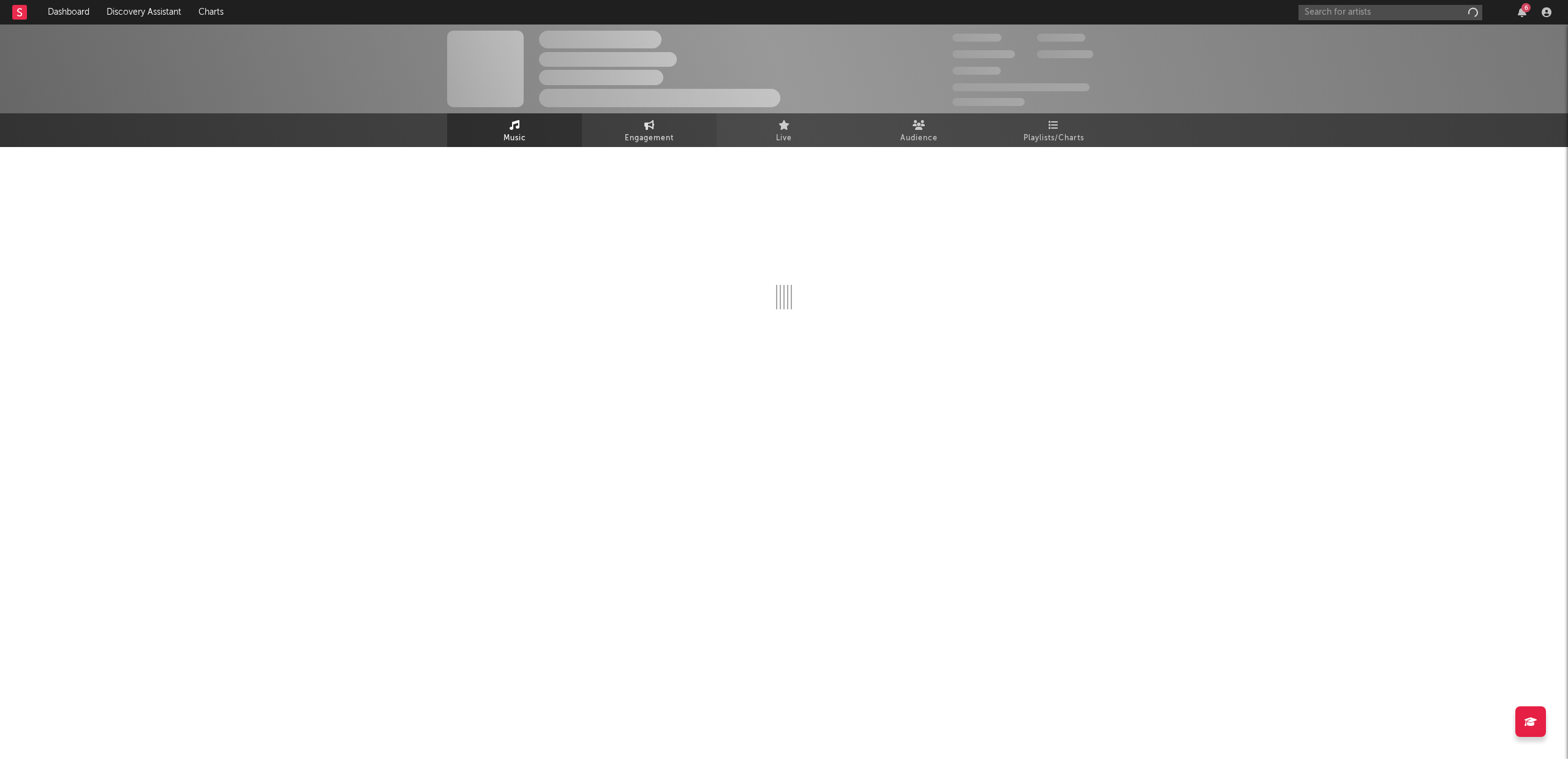
click at [662, 135] on span "Engagement" at bounding box center [650, 138] width 49 height 15
select select "1w"
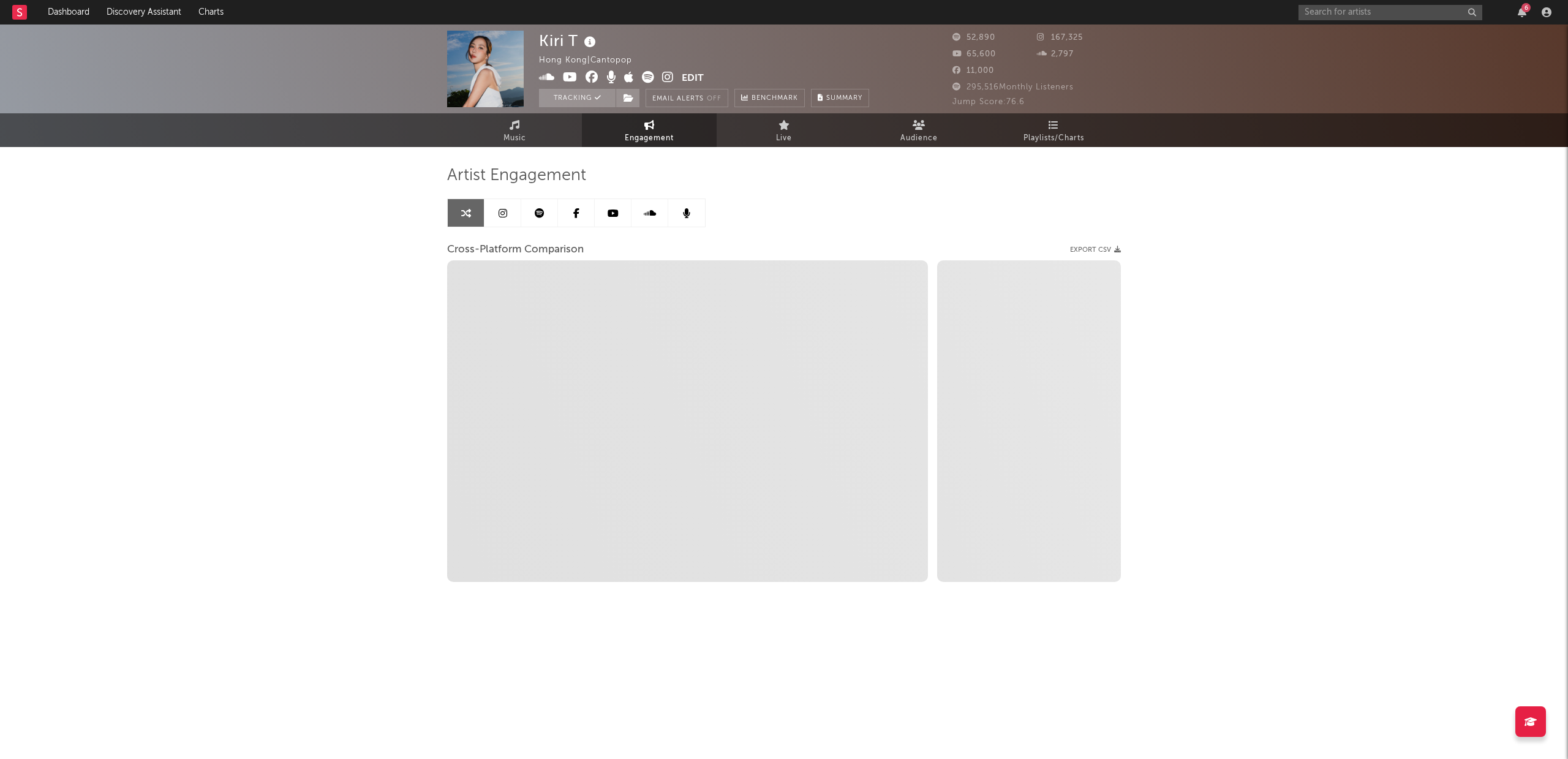
click at [504, 212] on icon at bounding box center [503, 214] width 9 height 10
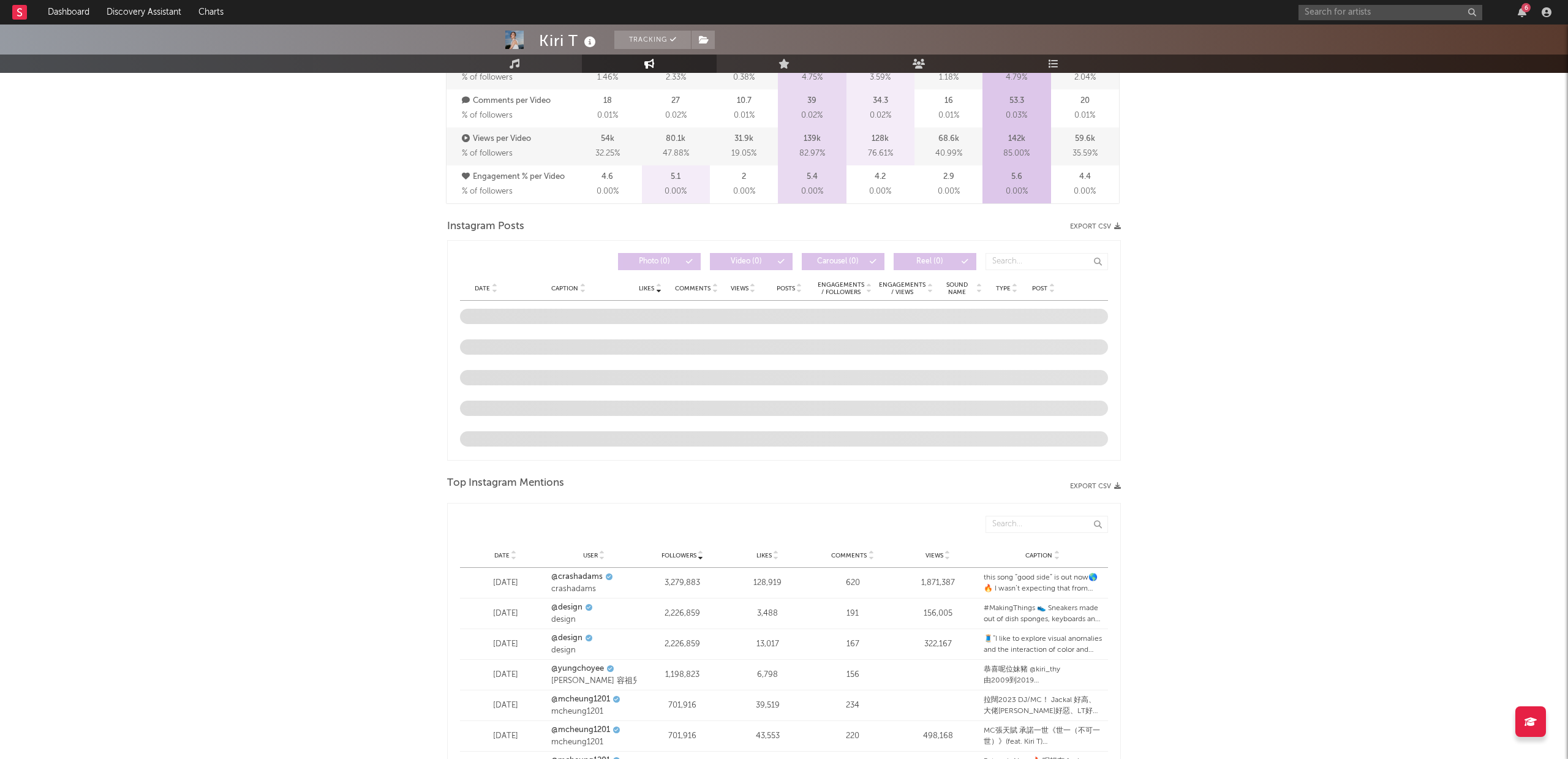
scroll to position [1567, 0]
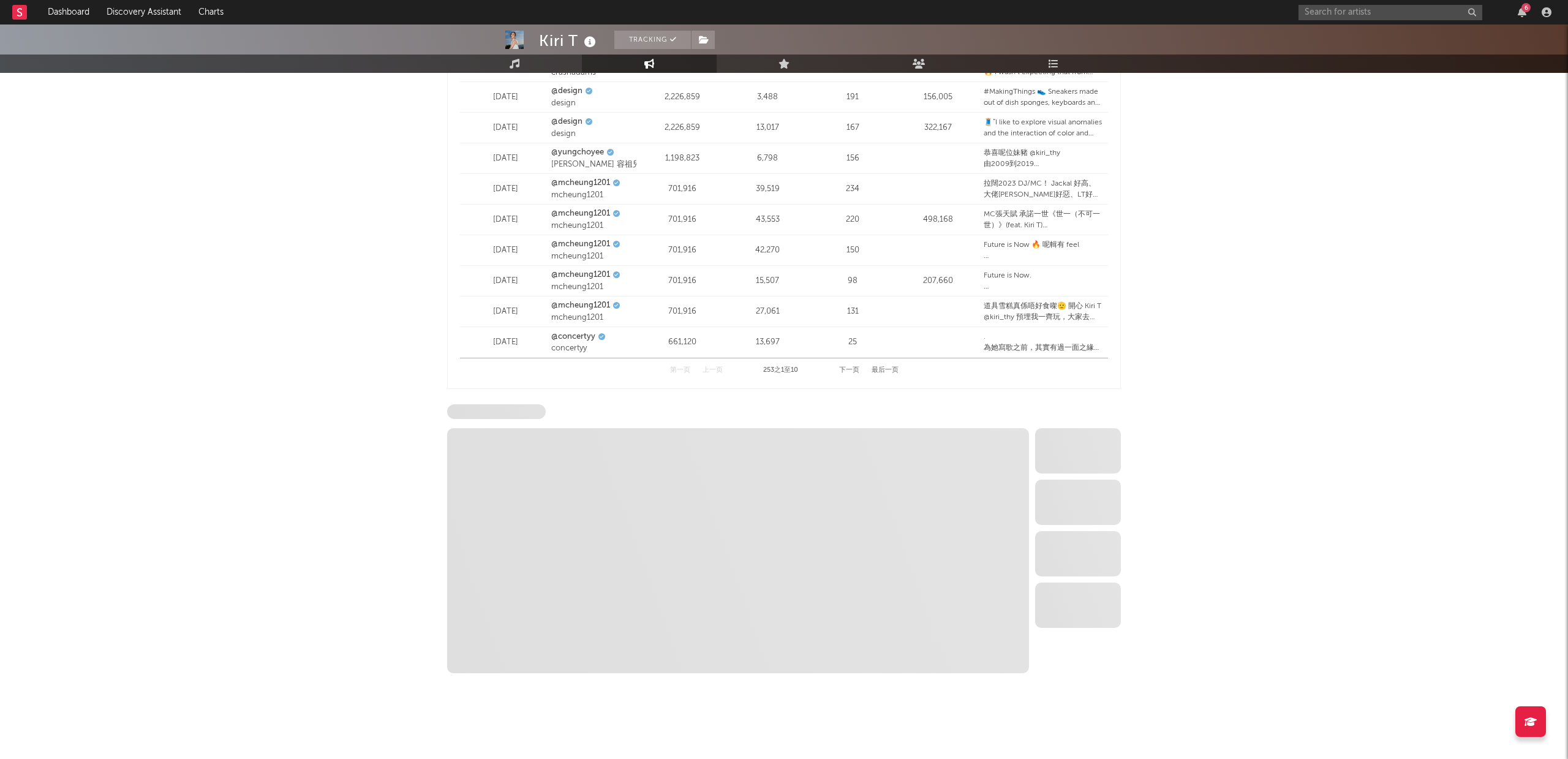
select select "6m"
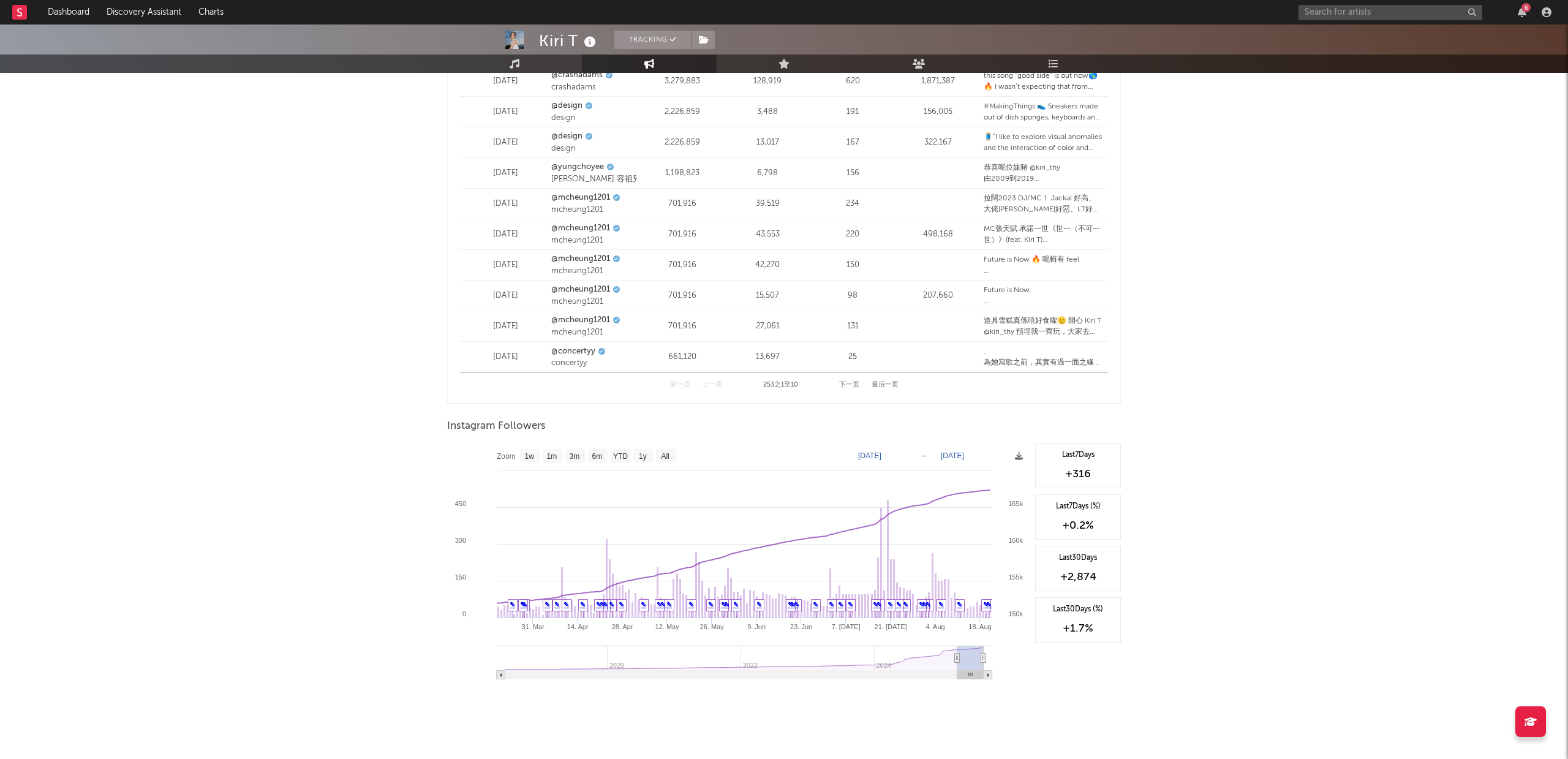
type input "2025-05-16"
select select "3m"
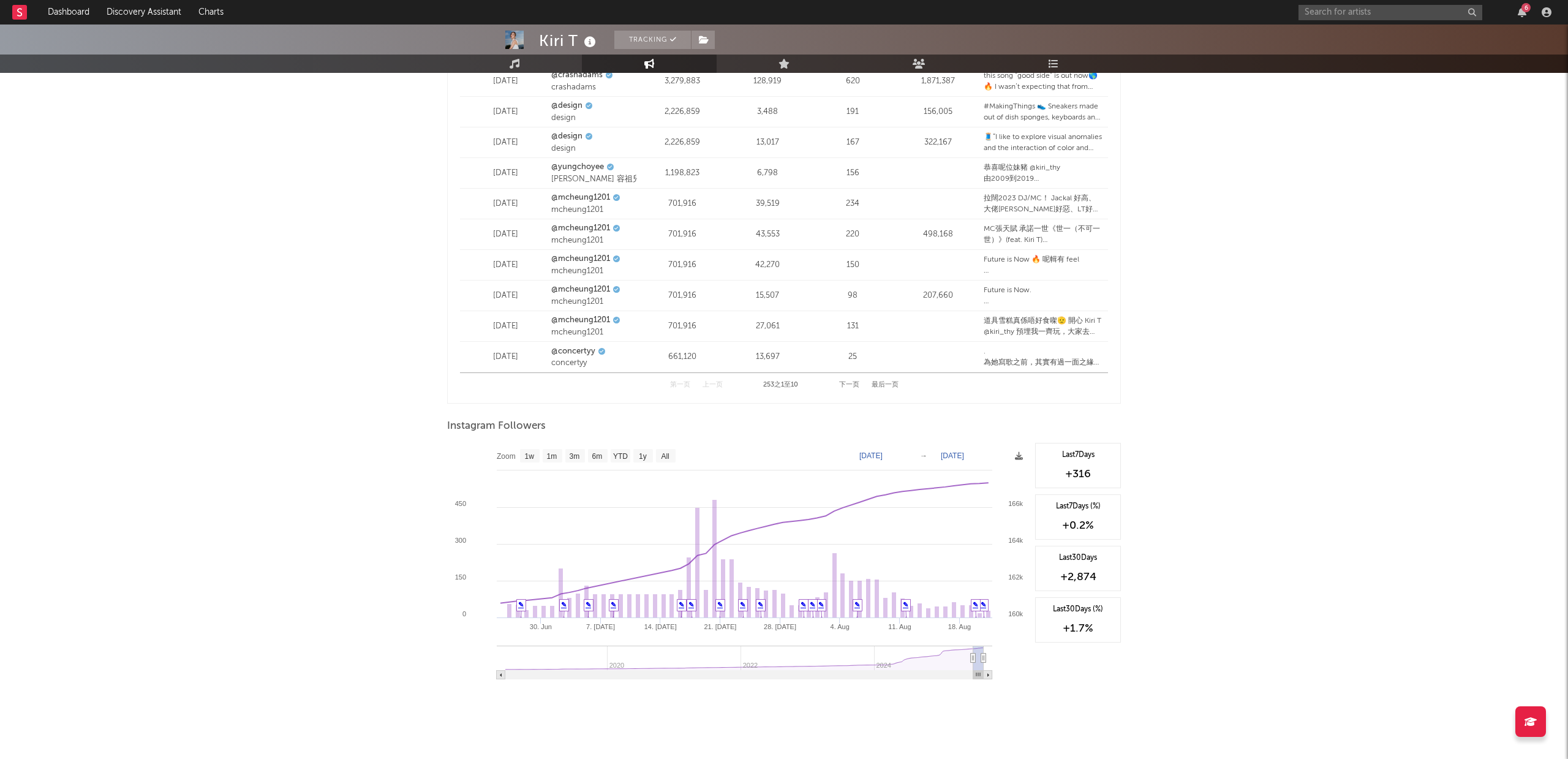
type input "2025-06-28"
drag, startPoint x: 950, startPoint y: 645, endPoint x: 974, endPoint y: 647, distance: 24.1
click at [974, 654] on icon at bounding box center [973, 658] width 5 height 9
